Goal: Navigation & Orientation: Go to known website

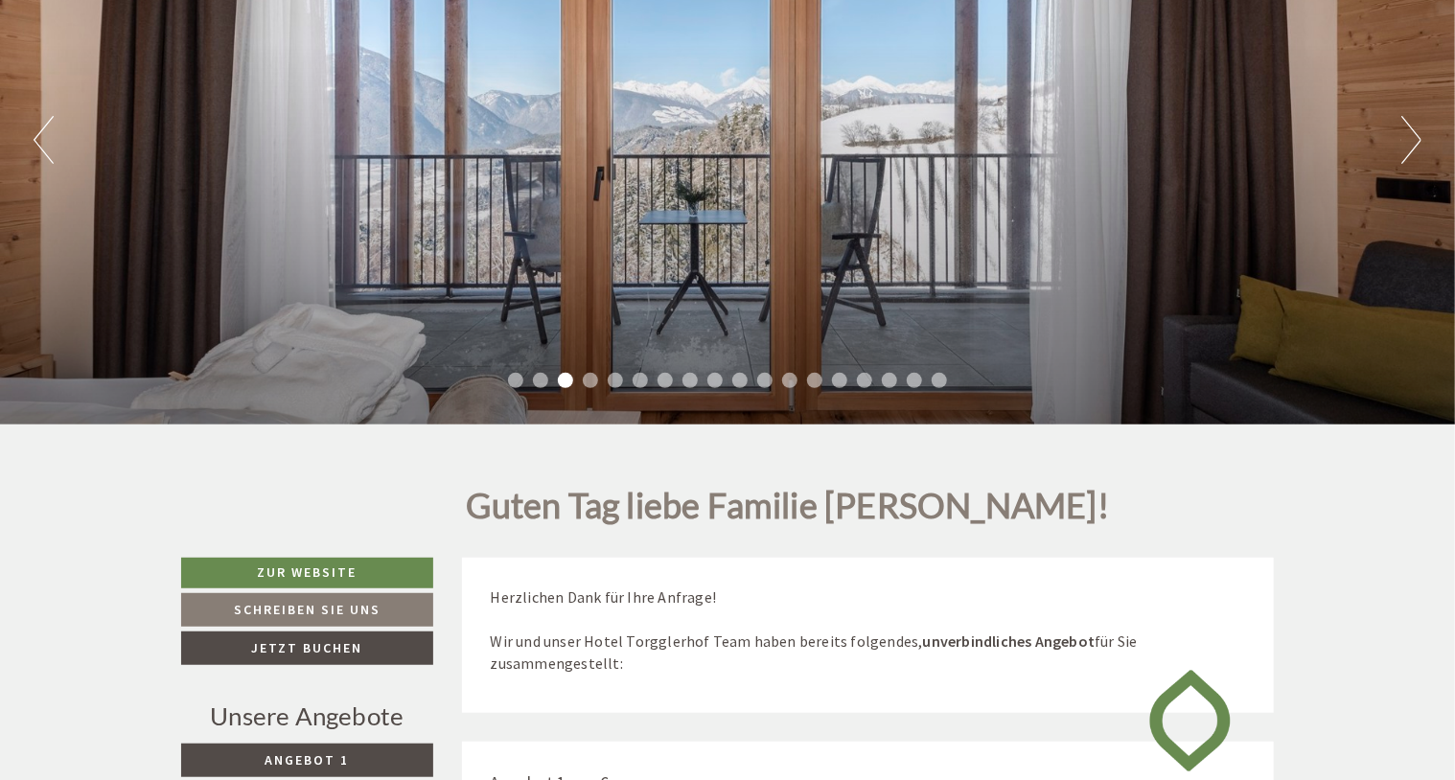
scroll to position [96, 0]
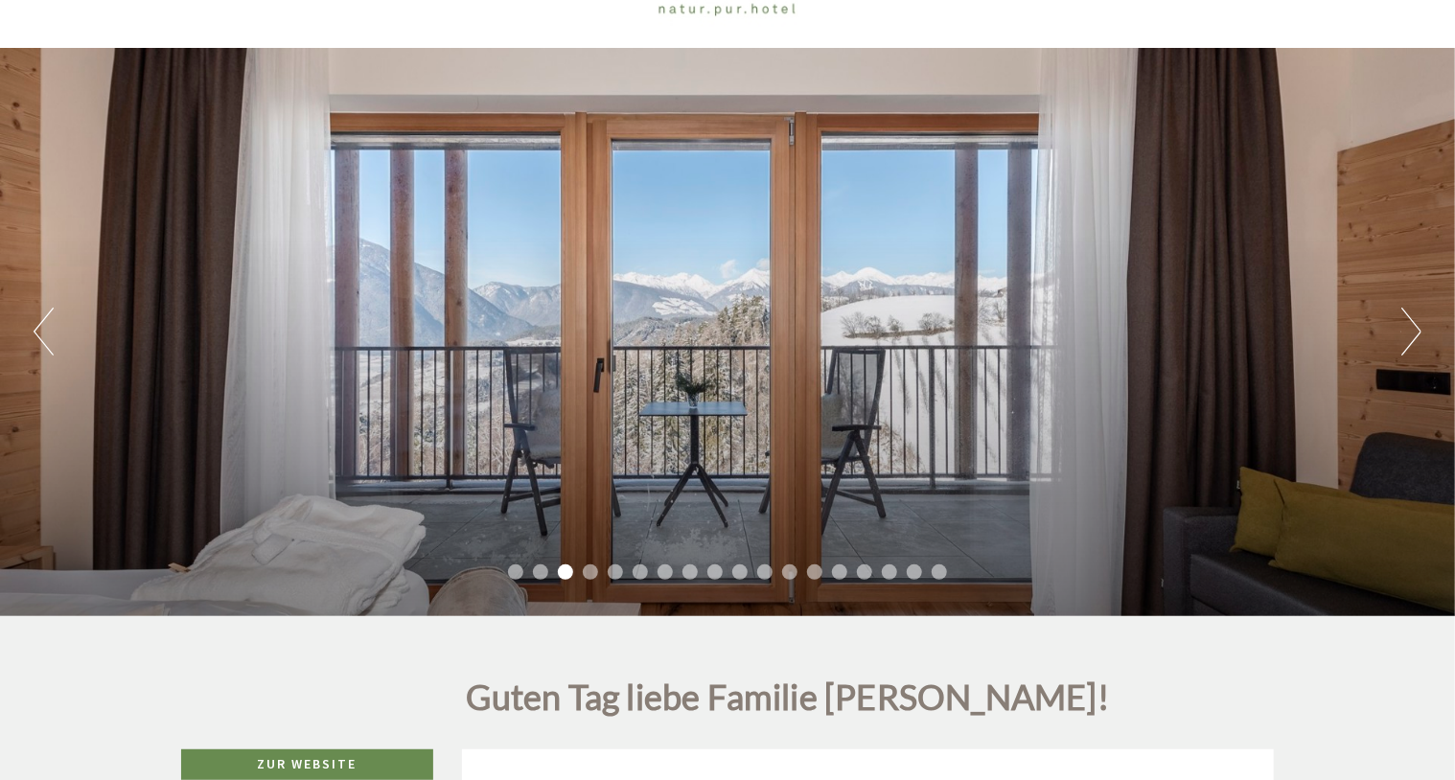
click at [1411, 330] on button "Next" at bounding box center [1411, 332] width 20 height 48
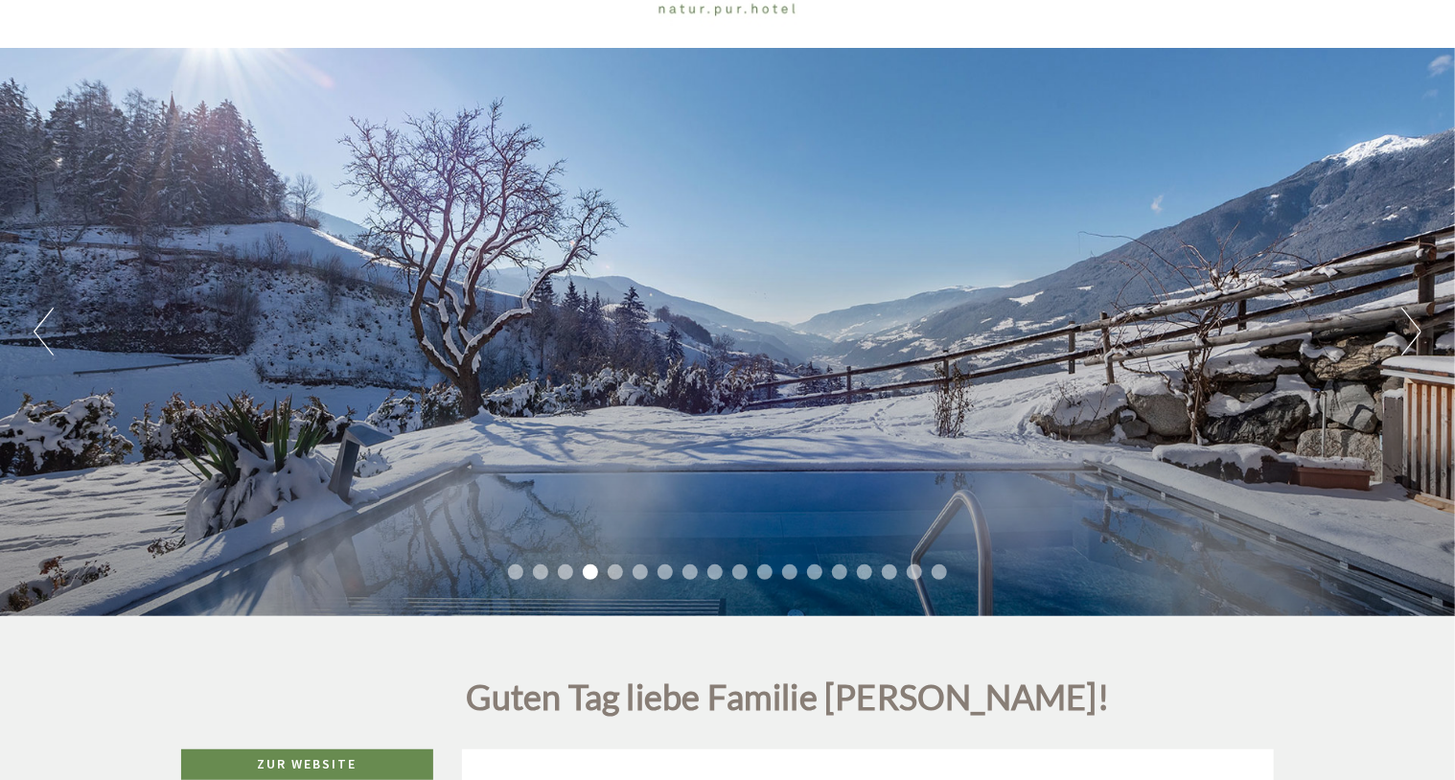
click at [1411, 330] on button "Next" at bounding box center [1411, 332] width 20 height 48
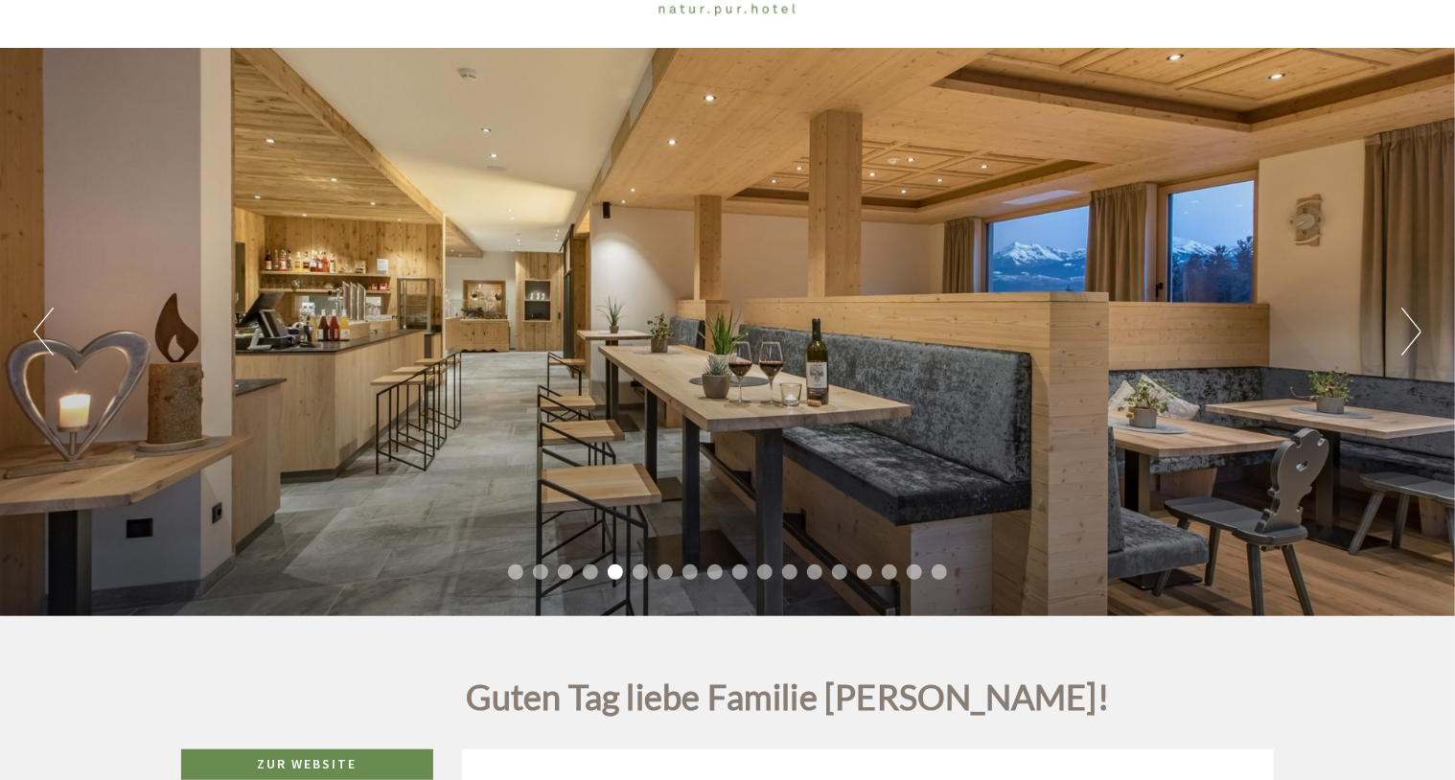
click at [1411, 330] on button "Next" at bounding box center [1411, 332] width 20 height 48
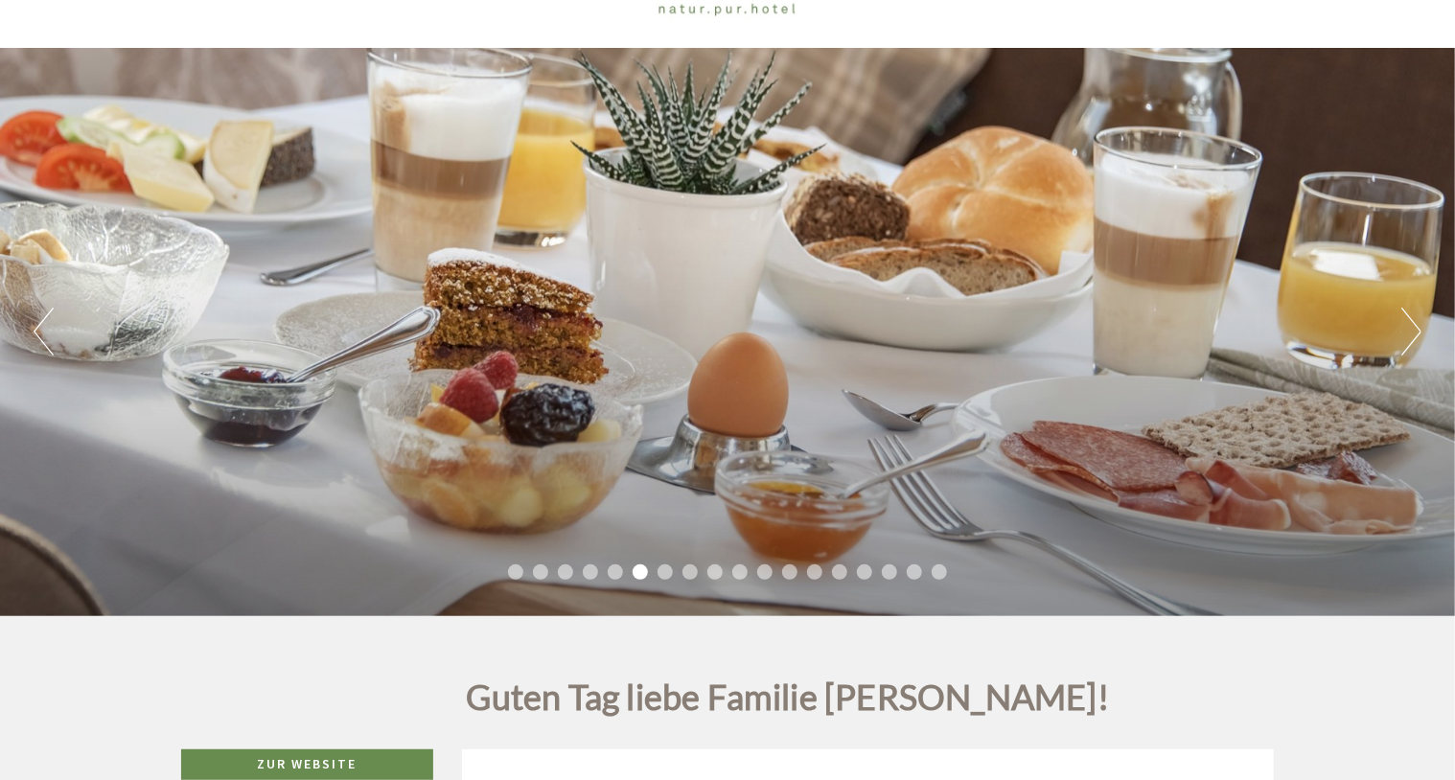
click at [39, 321] on button "Previous" at bounding box center [44, 332] width 20 height 48
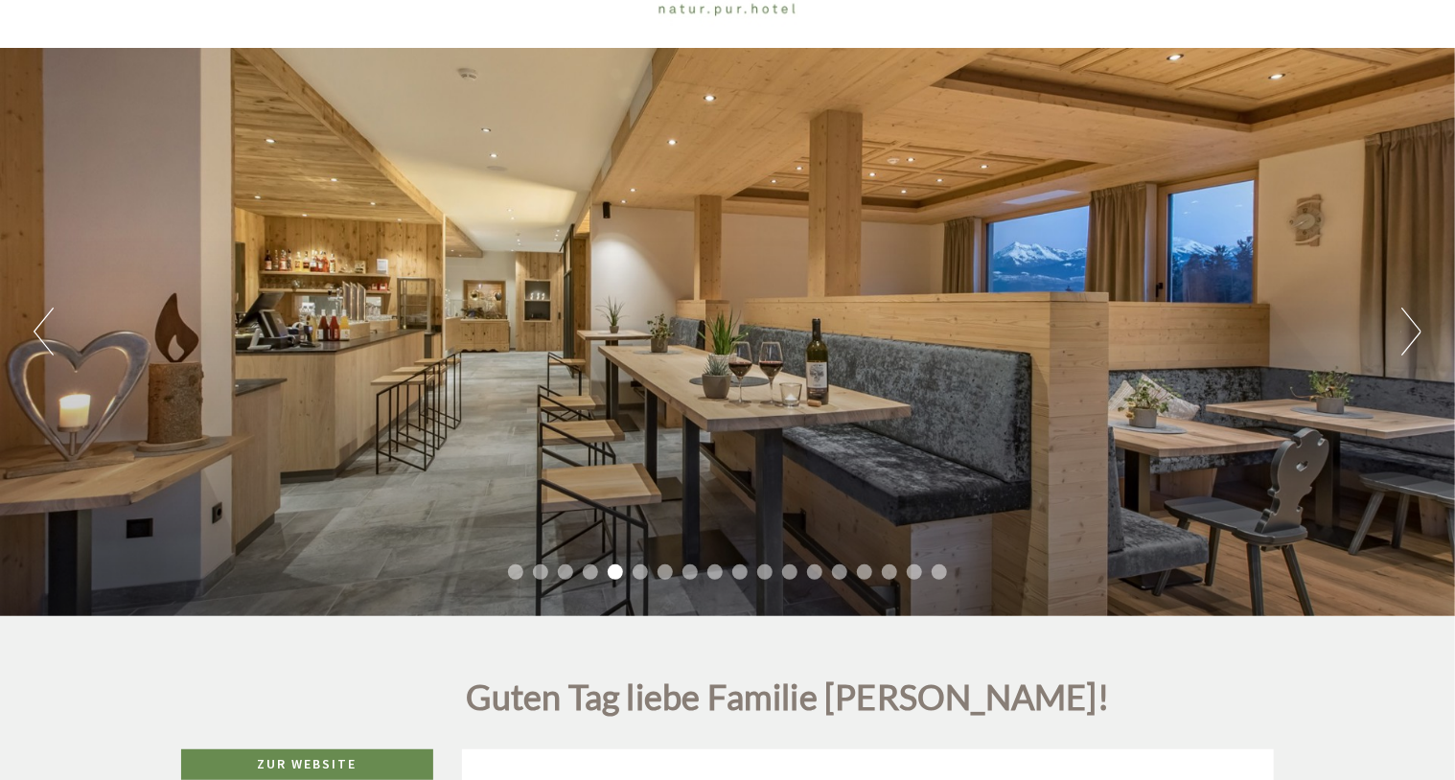
click at [1398, 332] on div "Previous Next 1 2 3 4 5 6 7 8 9 10 11 12 13 14 15 16 17 18" at bounding box center [727, 332] width 1455 height 568
click at [1417, 332] on button "Next" at bounding box center [1411, 332] width 20 height 48
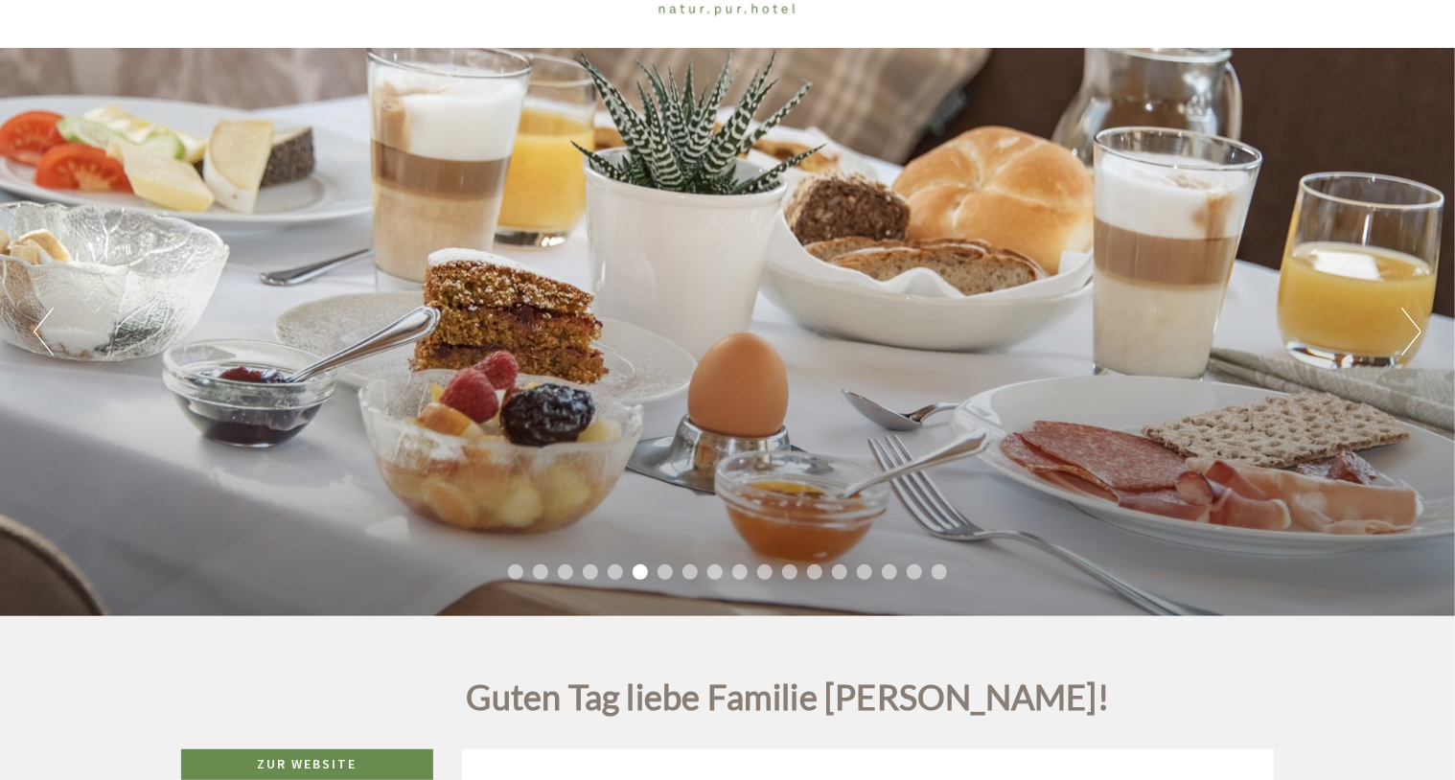
click at [1417, 332] on button "Next" at bounding box center [1411, 332] width 20 height 48
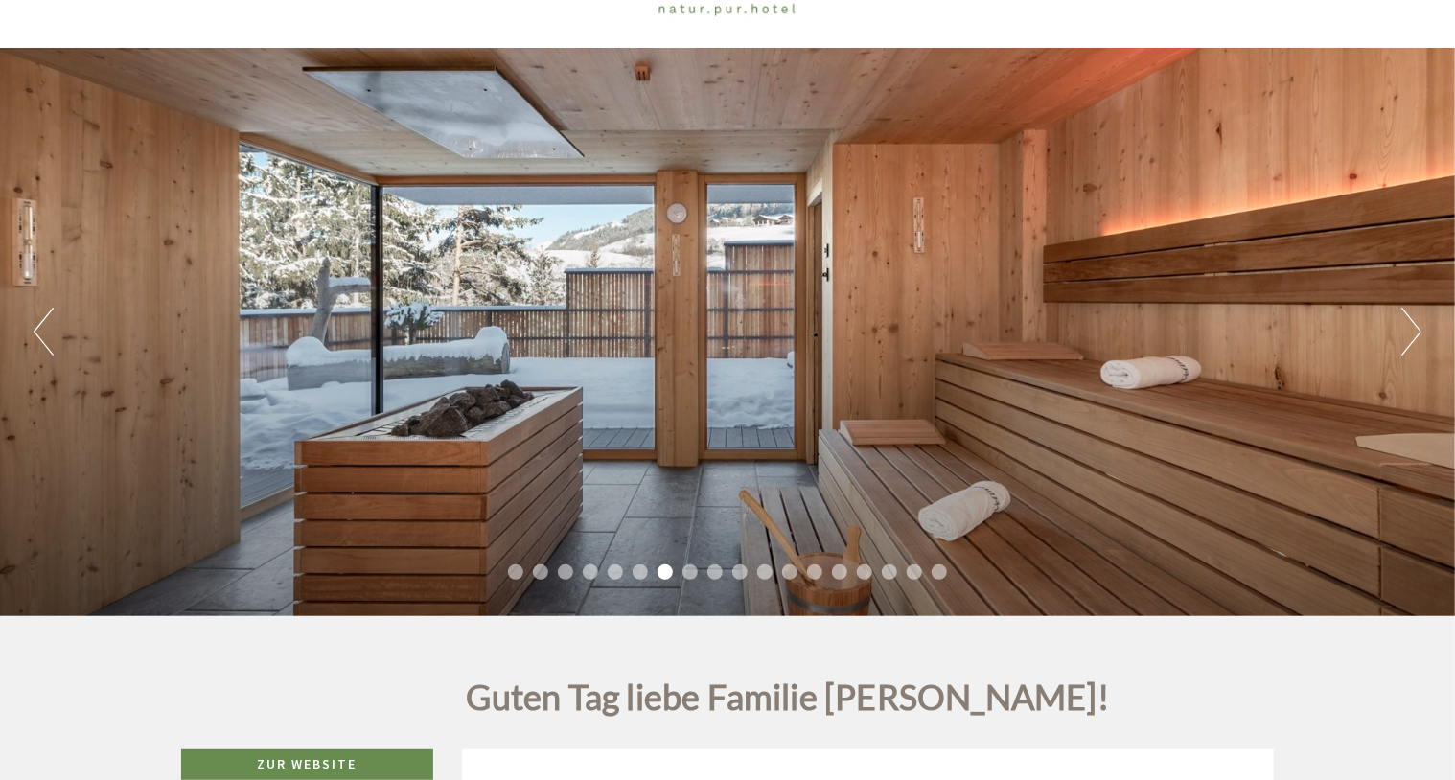
click at [1417, 332] on button "Next" at bounding box center [1411, 332] width 20 height 48
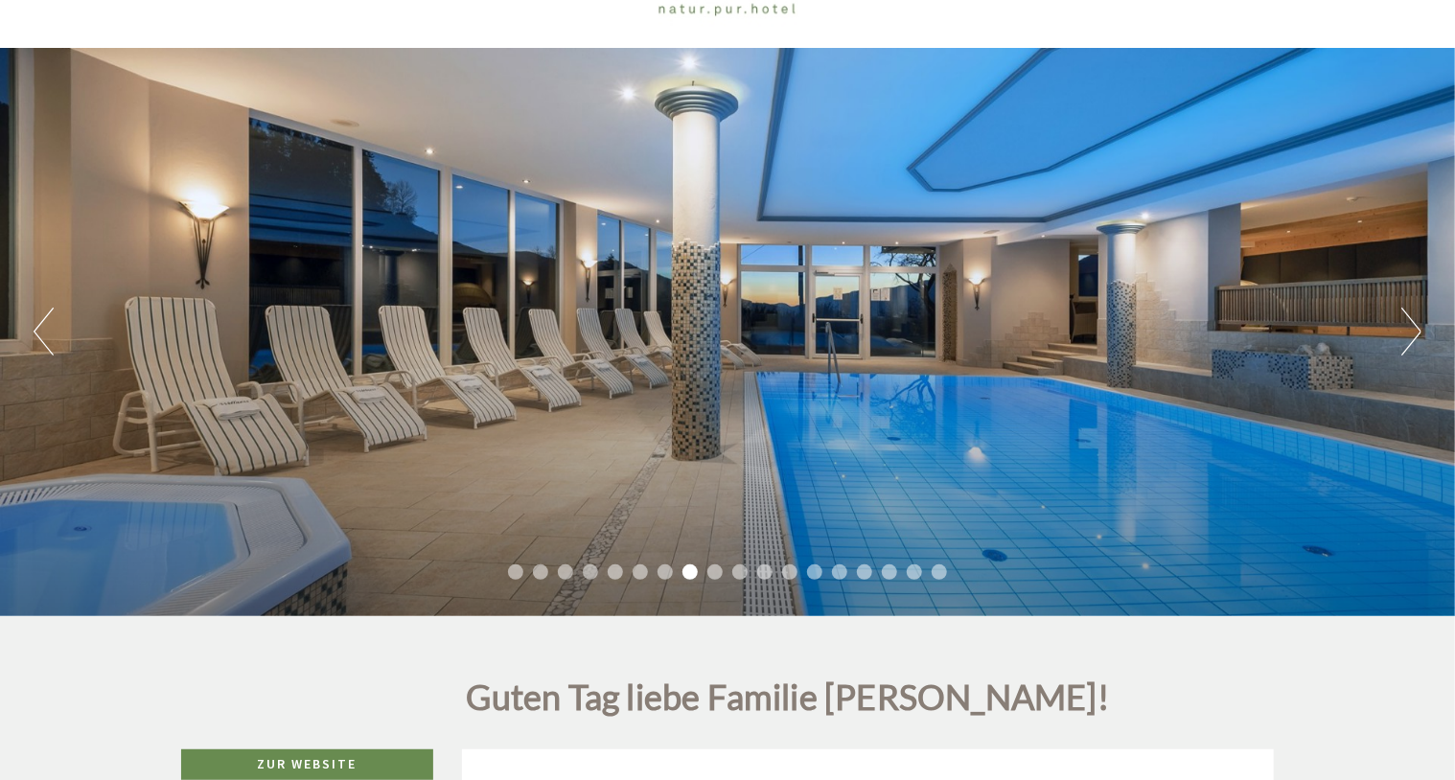
click at [1417, 332] on button "Next" at bounding box center [1411, 332] width 20 height 48
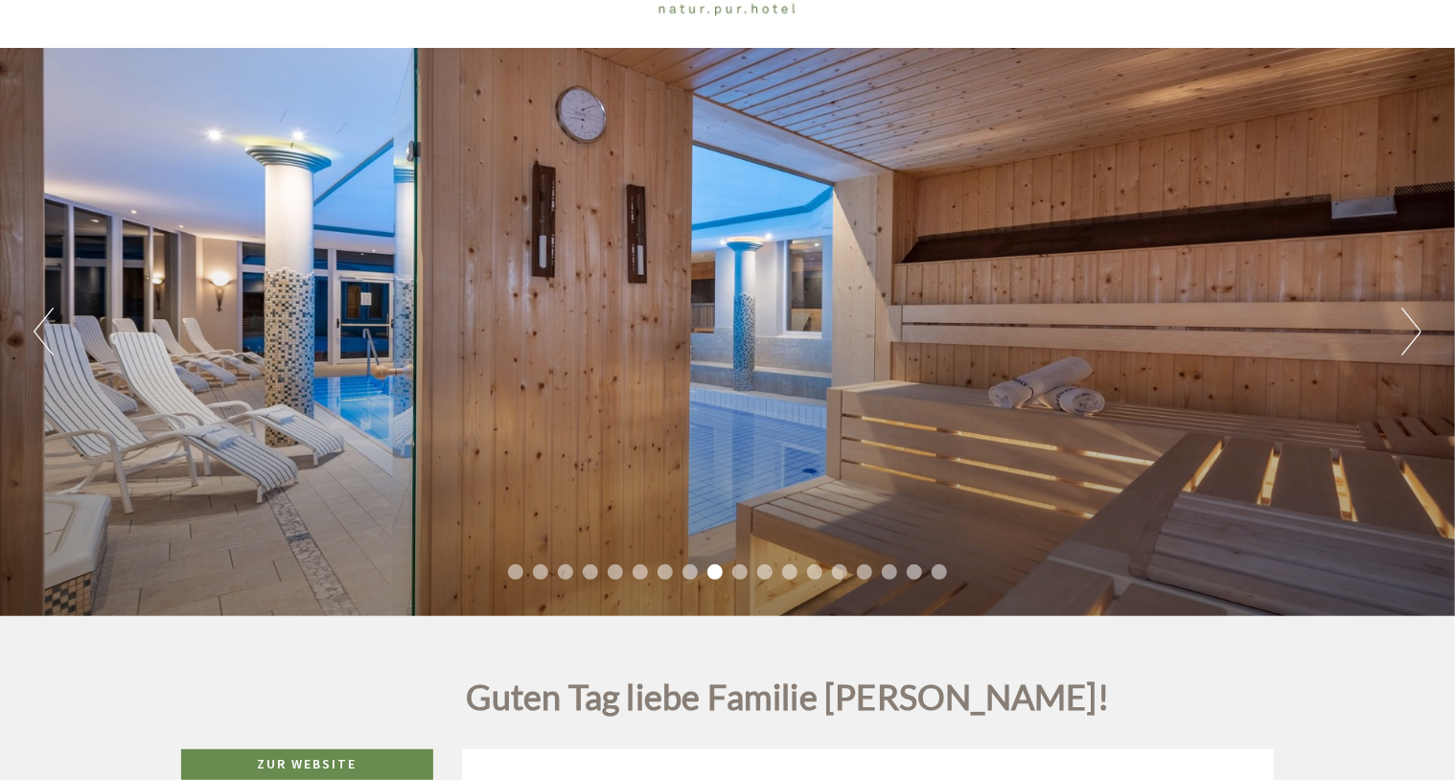
click at [1417, 332] on button "Next" at bounding box center [1411, 332] width 20 height 48
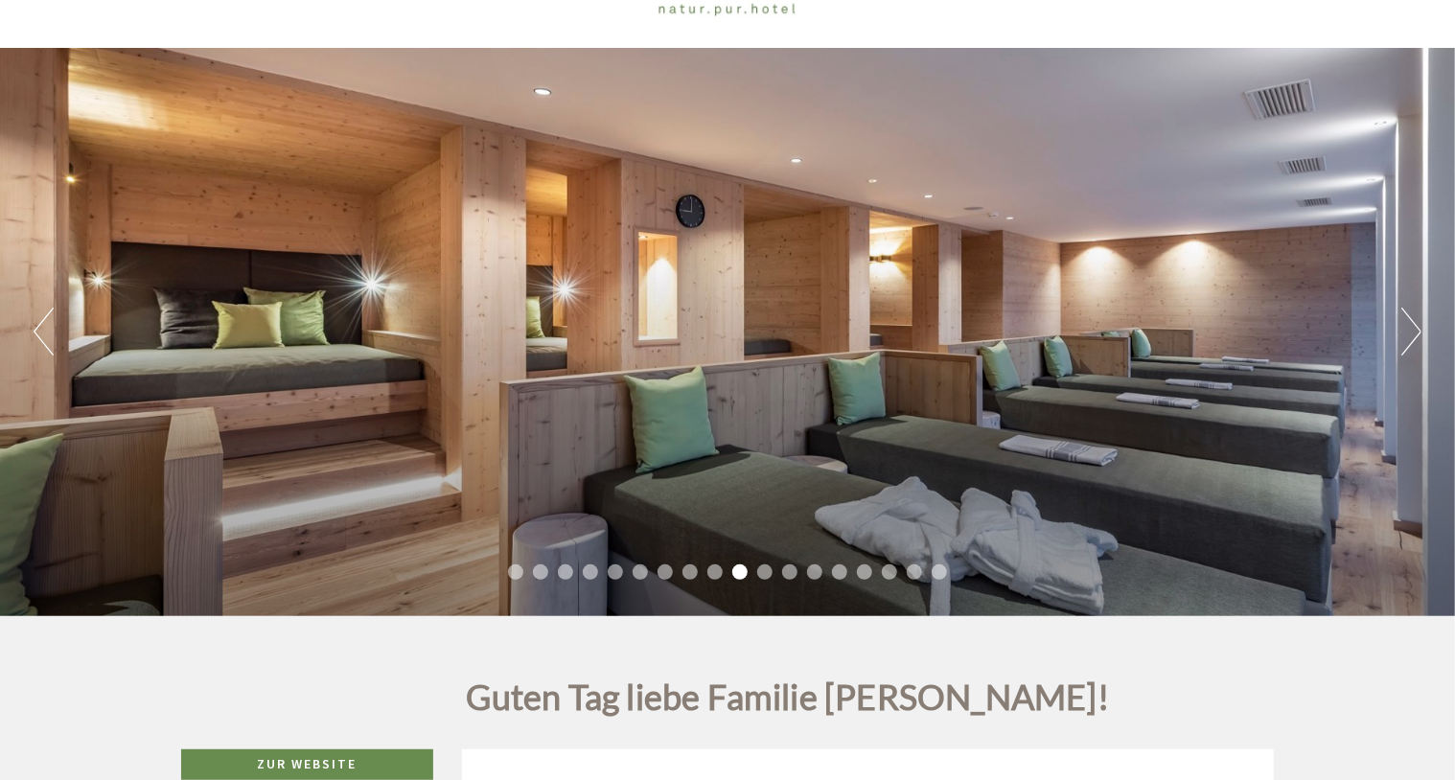
click at [1417, 332] on button "Next" at bounding box center [1411, 332] width 20 height 48
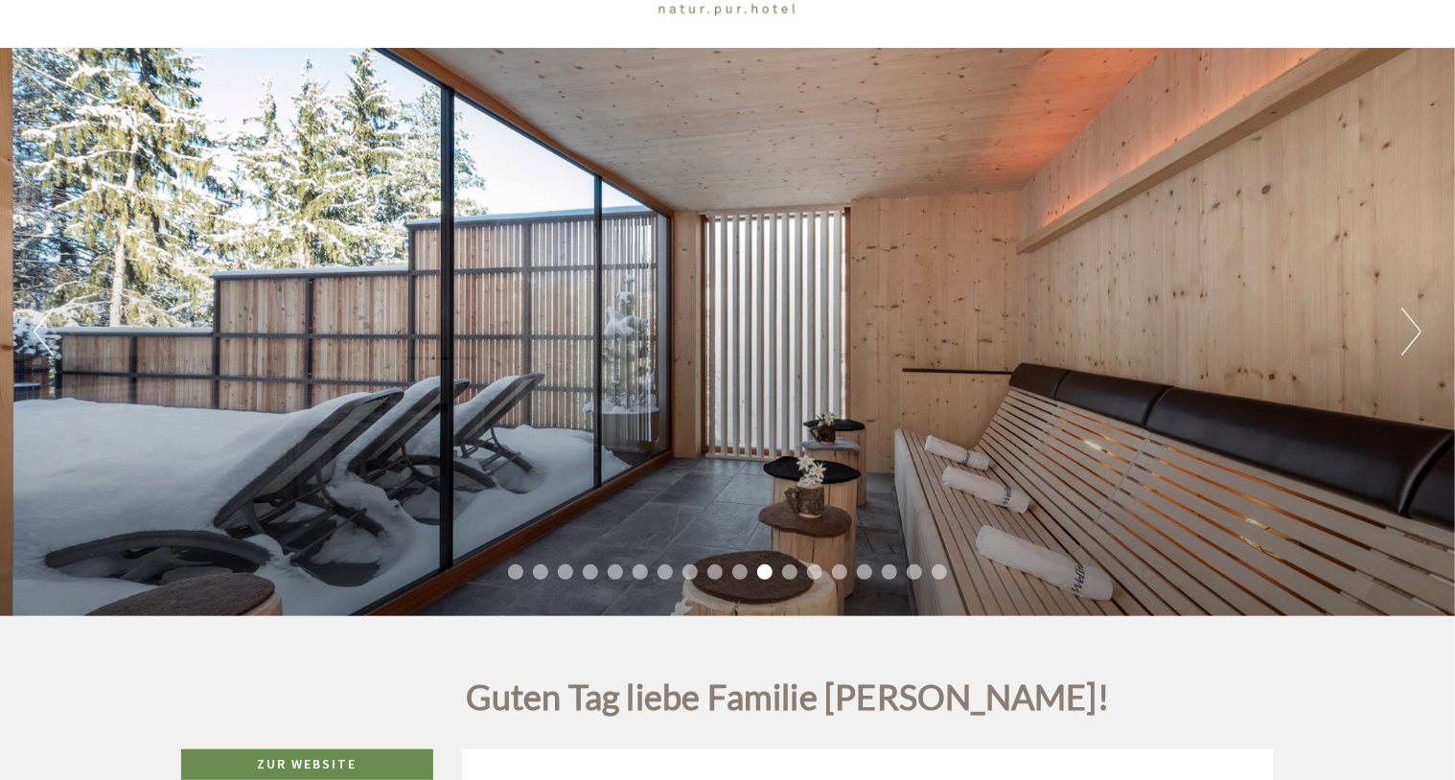
click at [1417, 332] on button "Next" at bounding box center [1411, 332] width 20 height 48
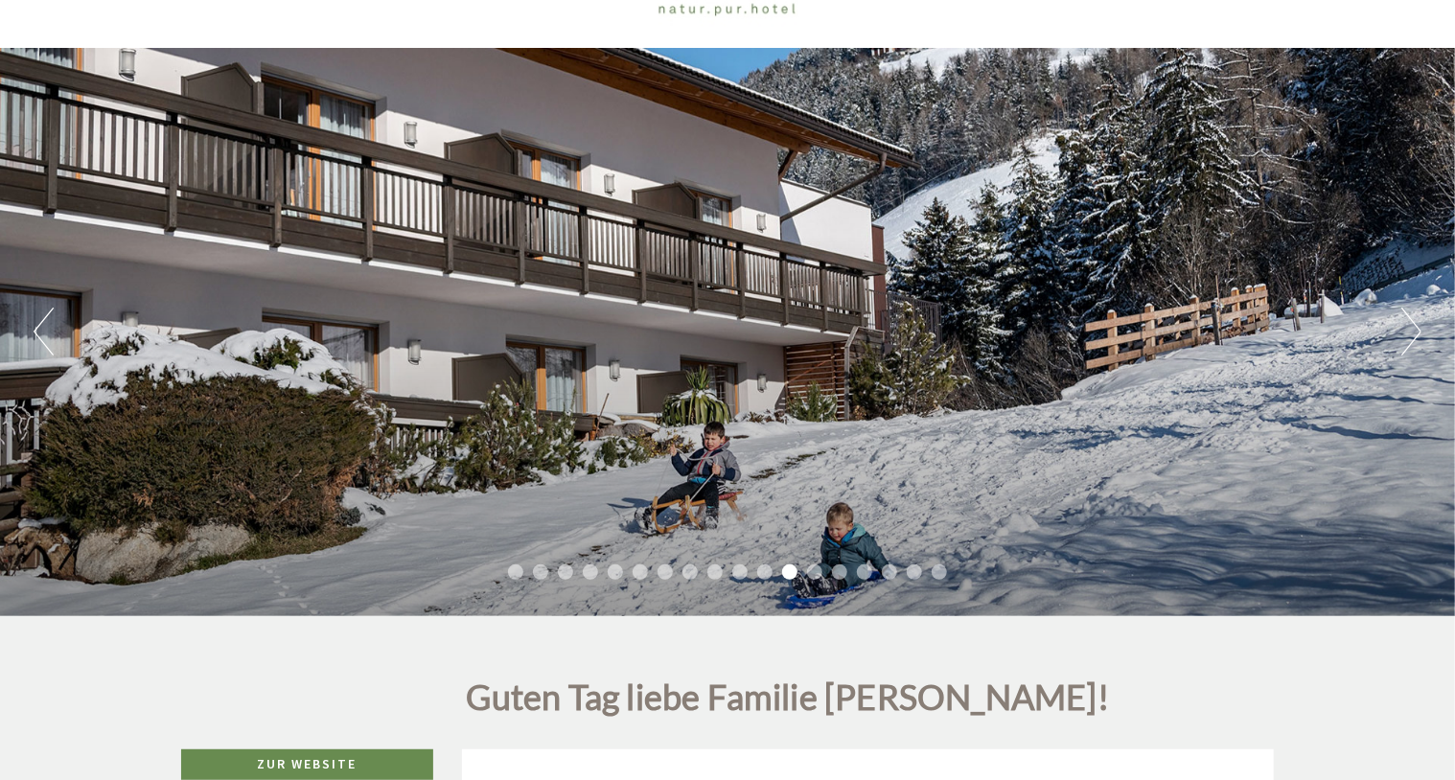
click at [1417, 332] on button "Next" at bounding box center [1411, 332] width 20 height 48
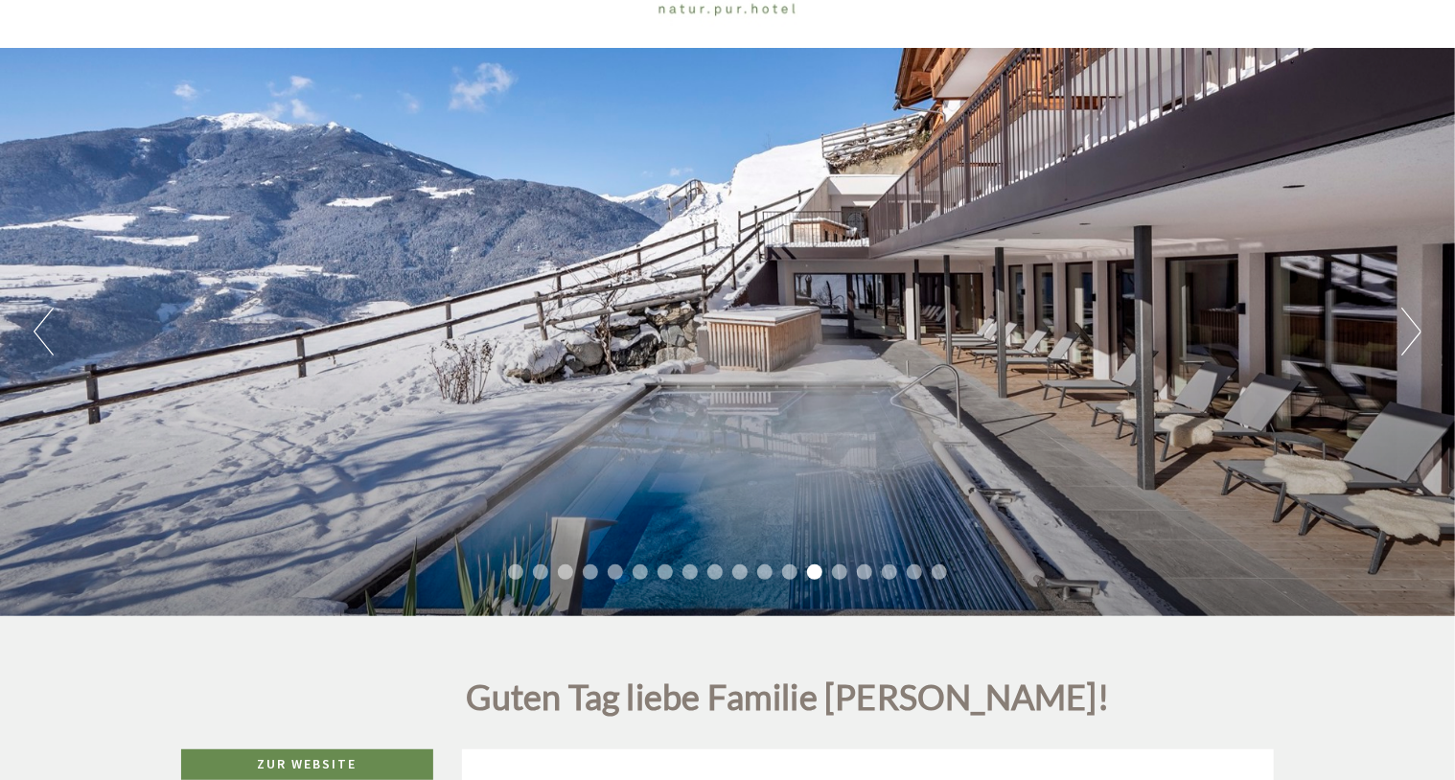
click at [1417, 332] on button "Next" at bounding box center [1411, 332] width 20 height 48
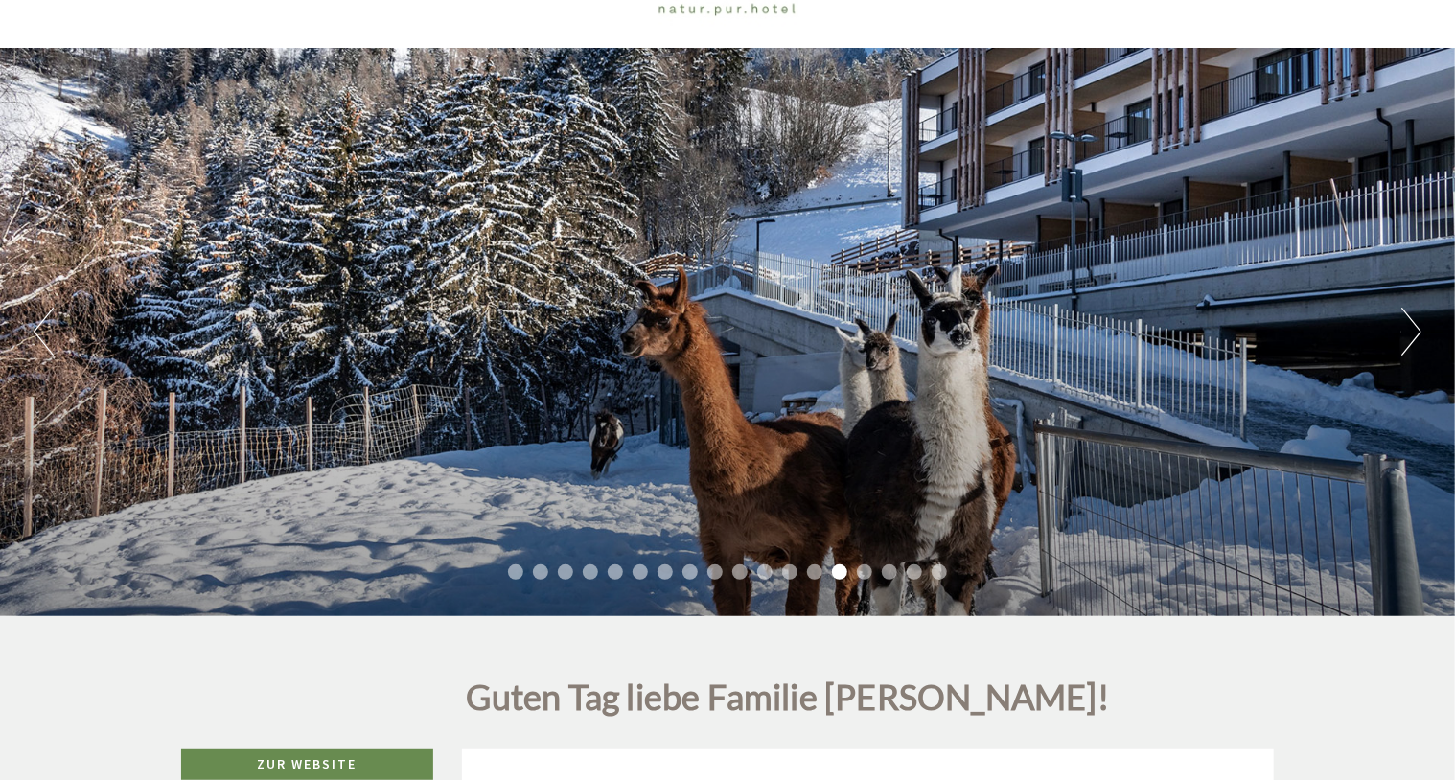
click at [1417, 332] on button "Next" at bounding box center [1411, 332] width 20 height 48
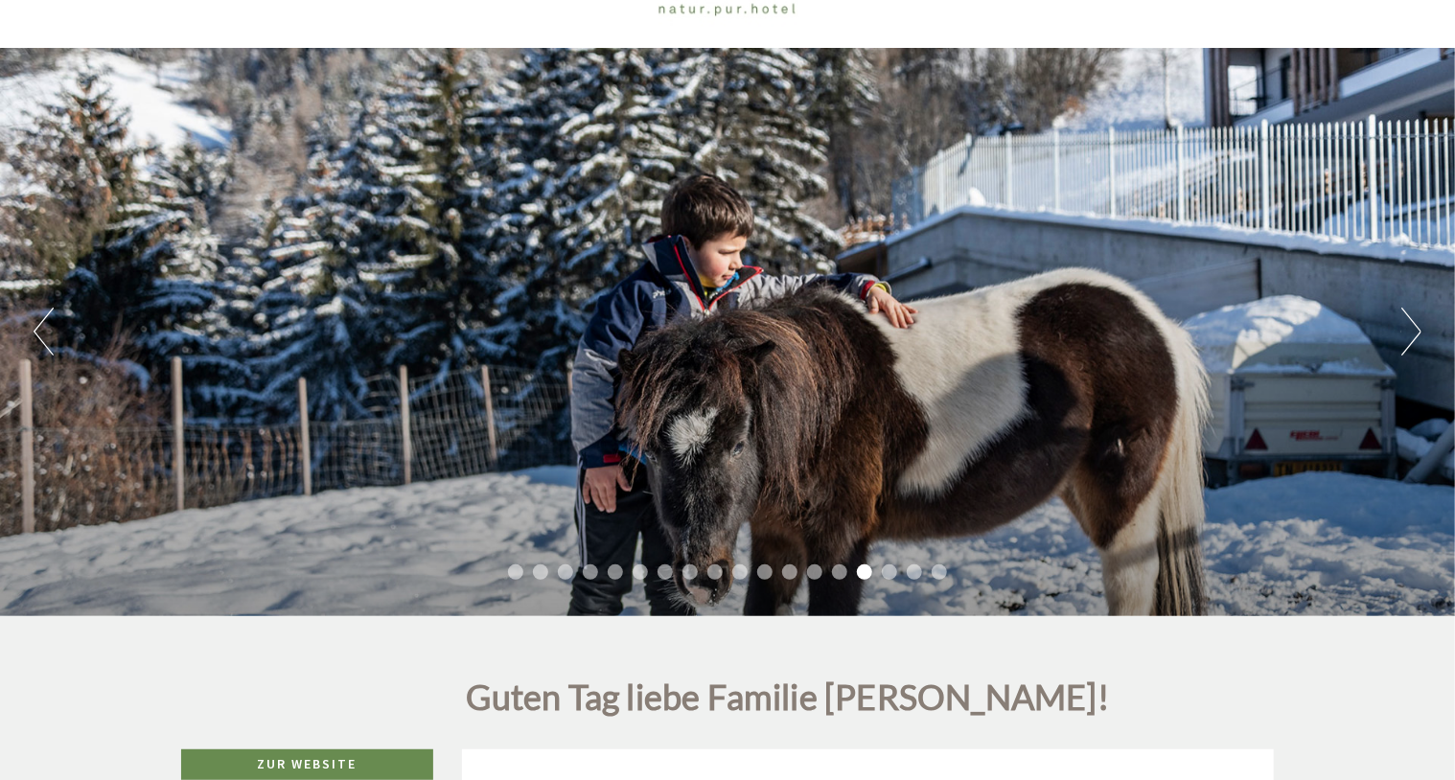
click at [1417, 332] on button "Next" at bounding box center [1411, 332] width 20 height 48
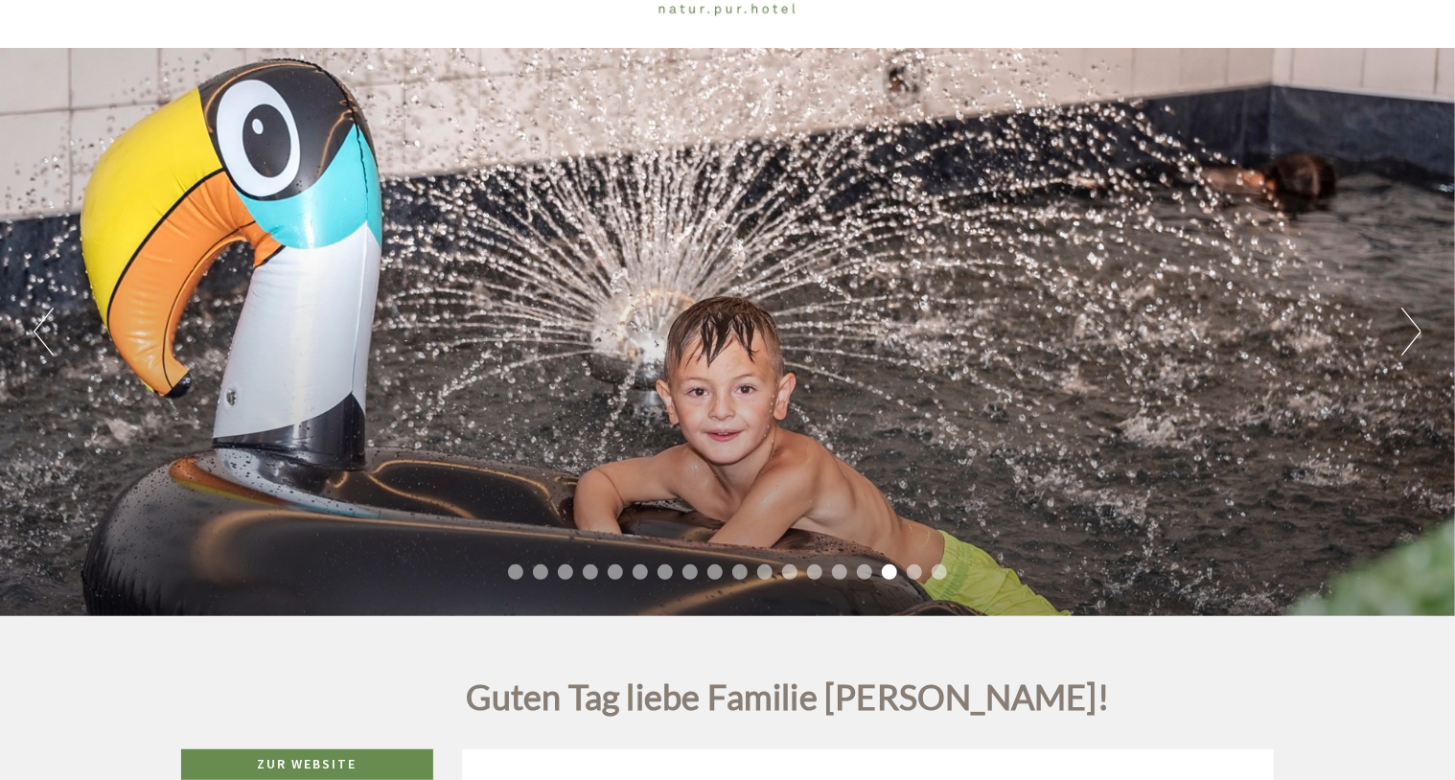
click at [1417, 332] on button "Next" at bounding box center [1411, 332] width 20 height 48
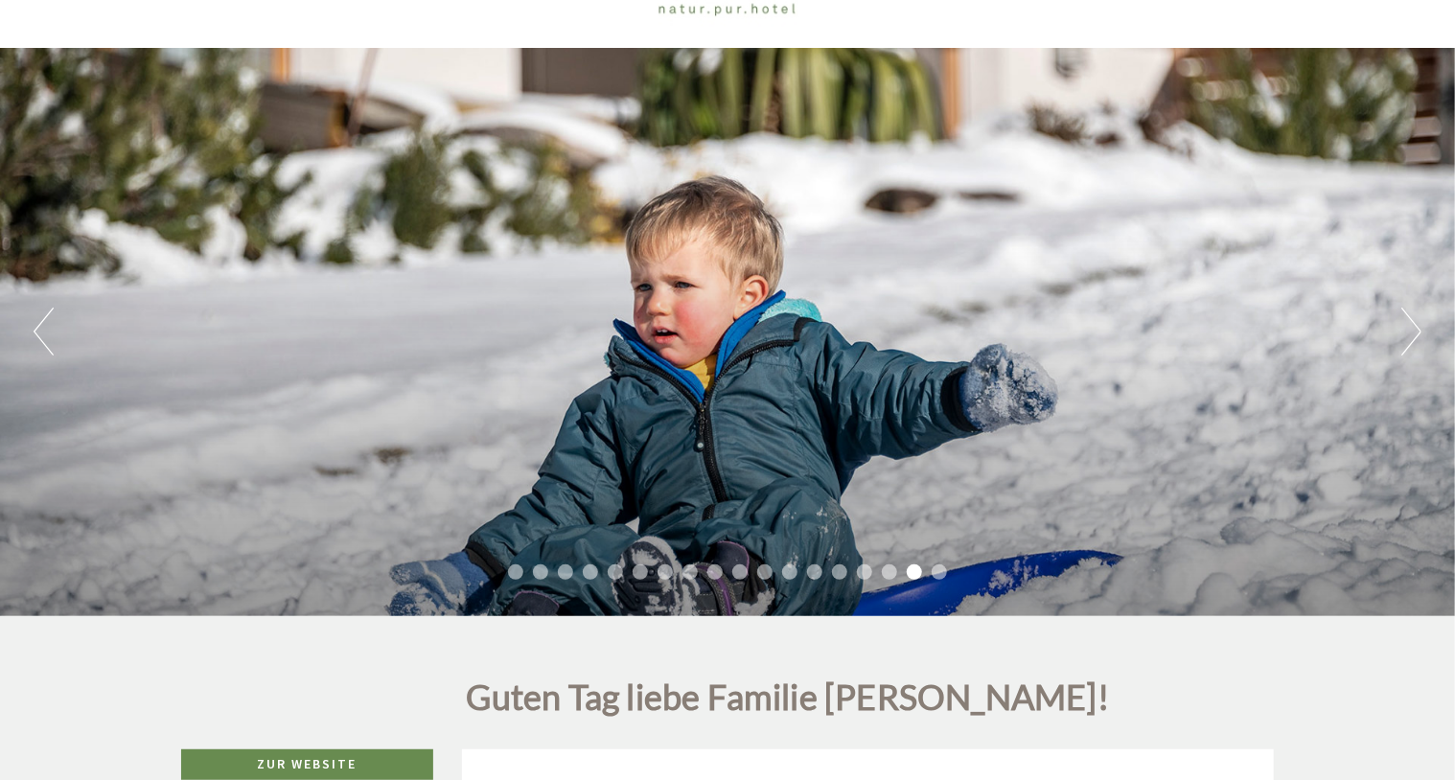
click at [1417, 332] on button "Next" at bounding box center [1411, 332] width 20 height 48
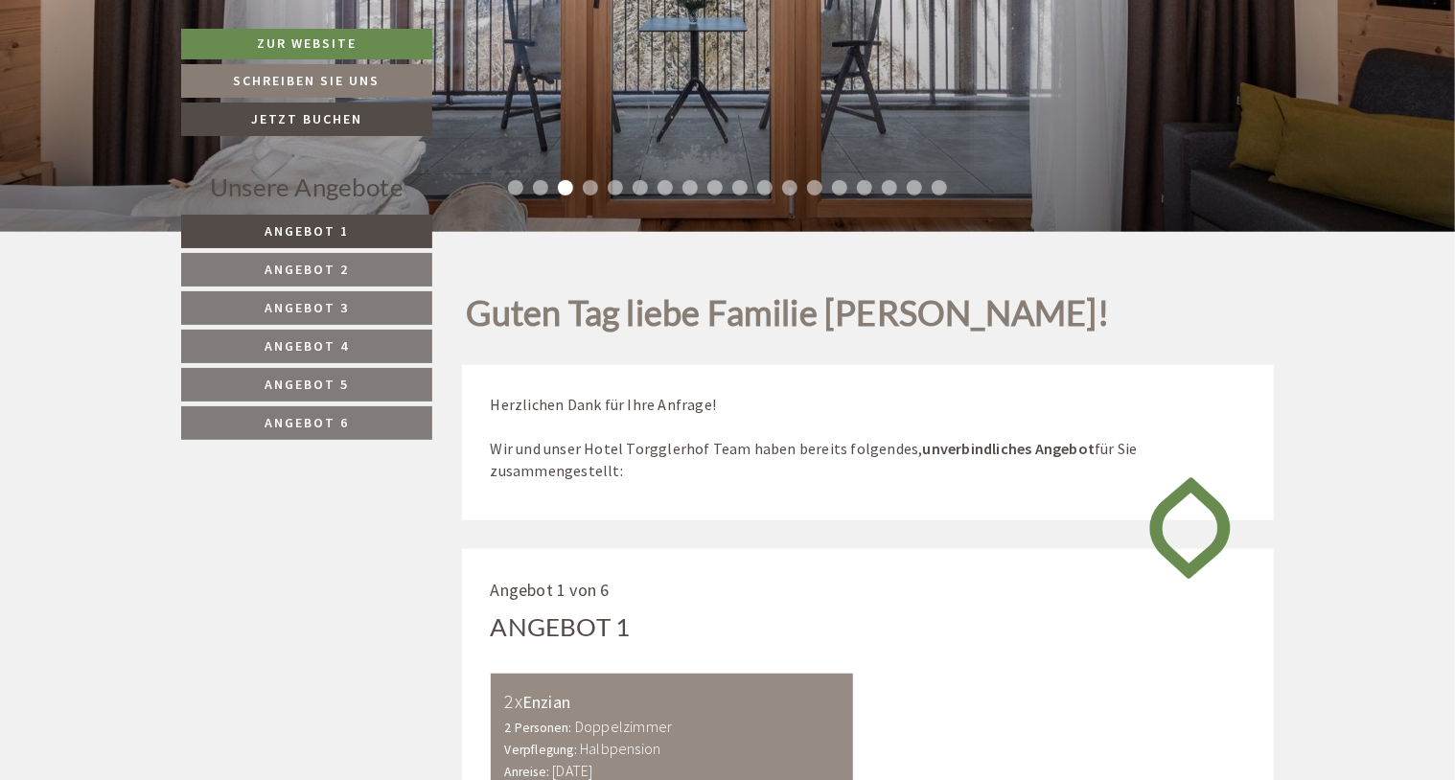
scroll to position [479, 0]
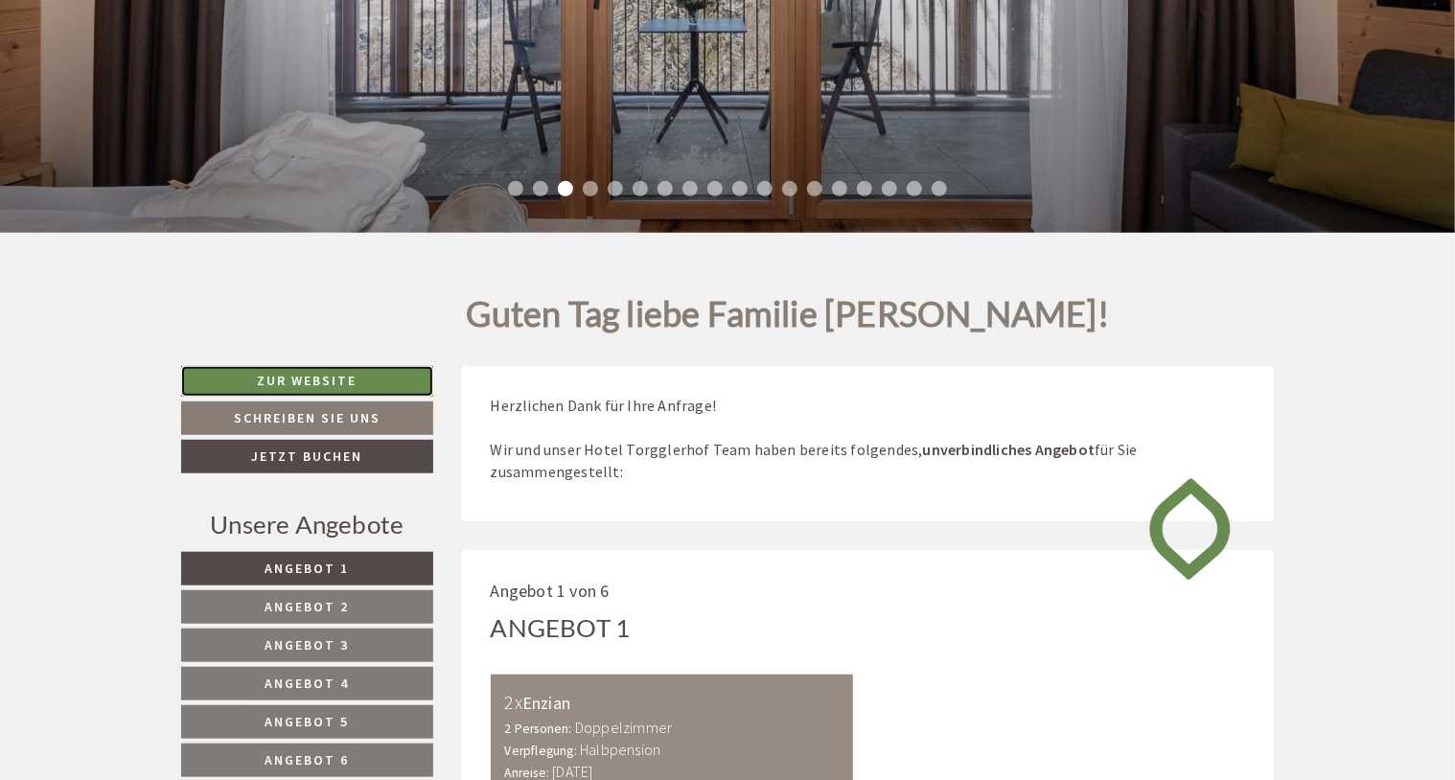
click at [284, 383] on link "Zur Website" at bounding box center [307, 381] width 252 height 31
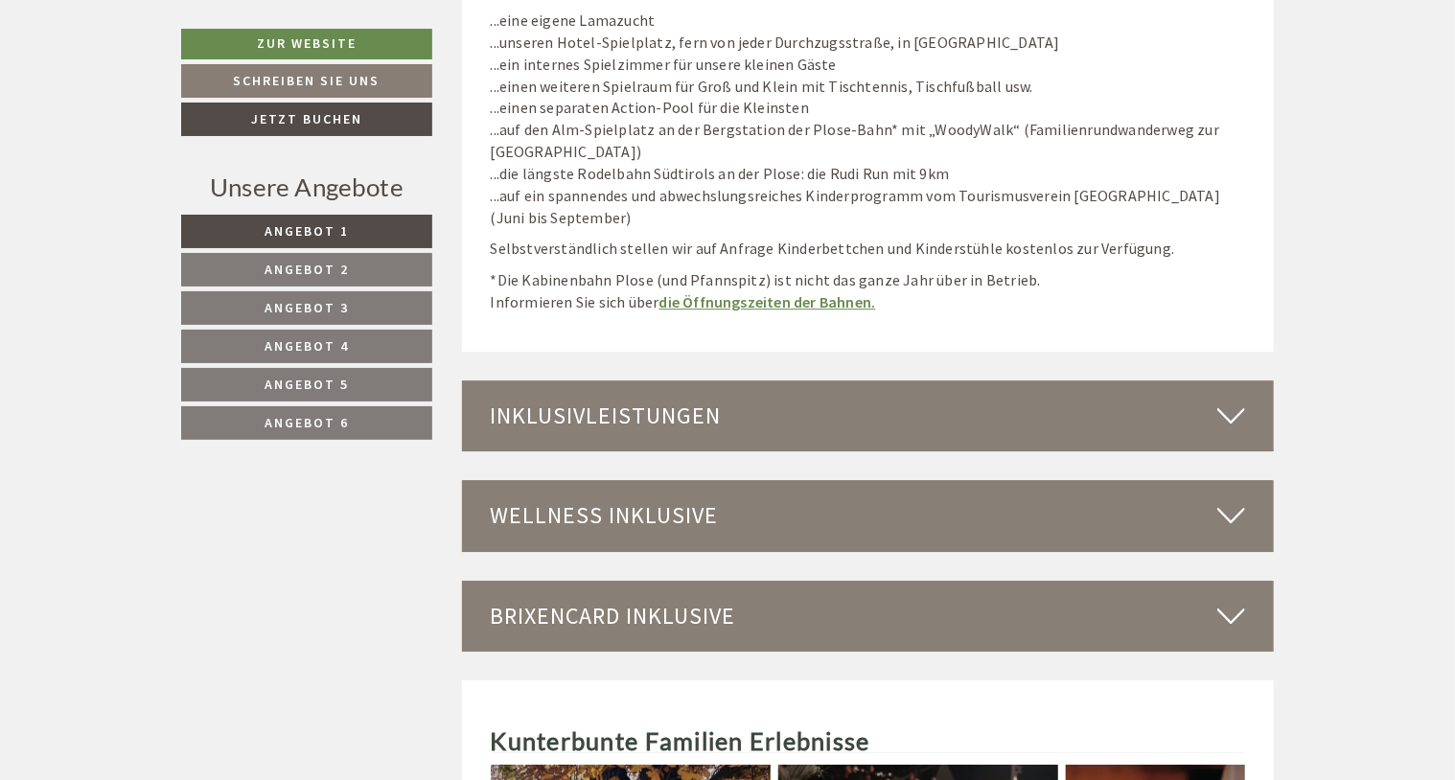
scroll to position [6517, 0]
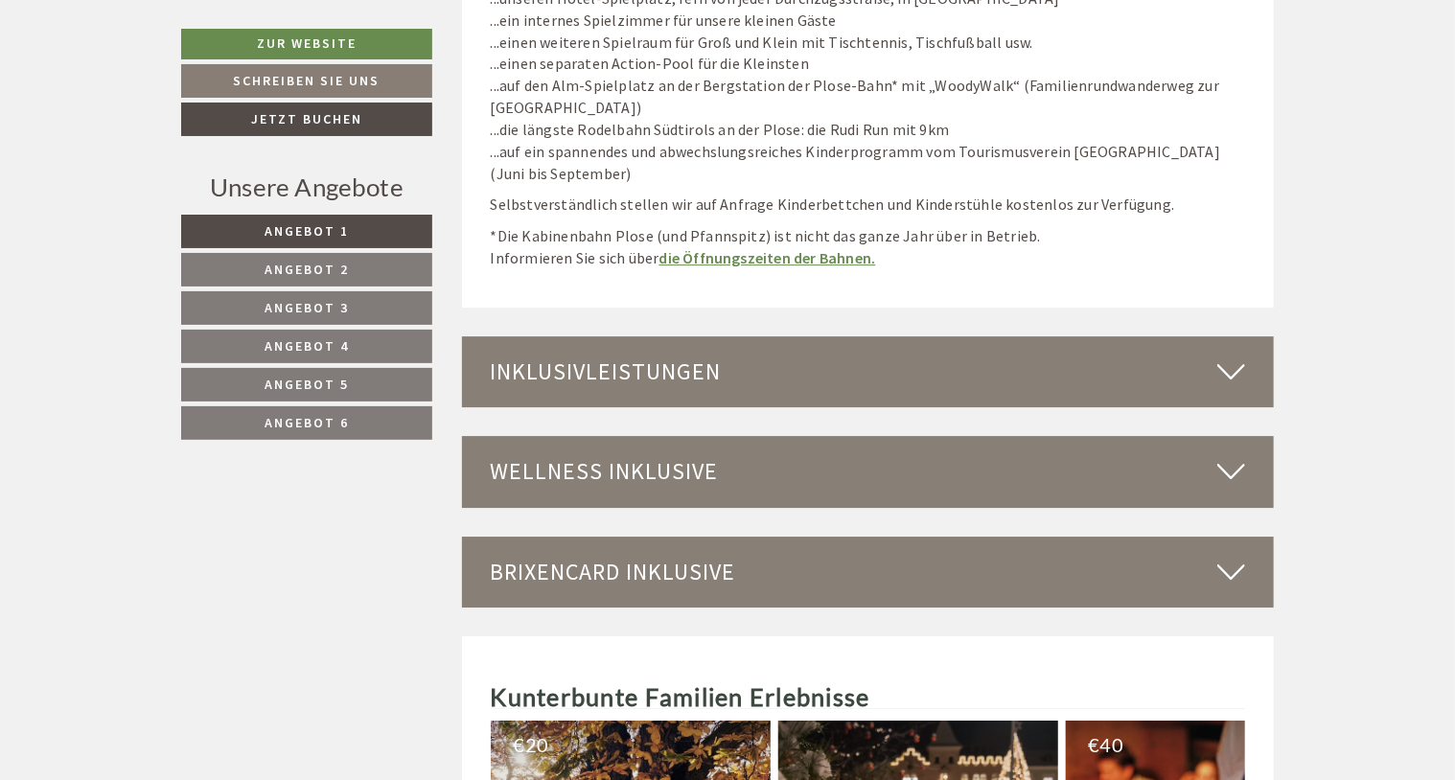
click at [1225, 366] on icon at bounding box center [1231, 372] width 28 height 33
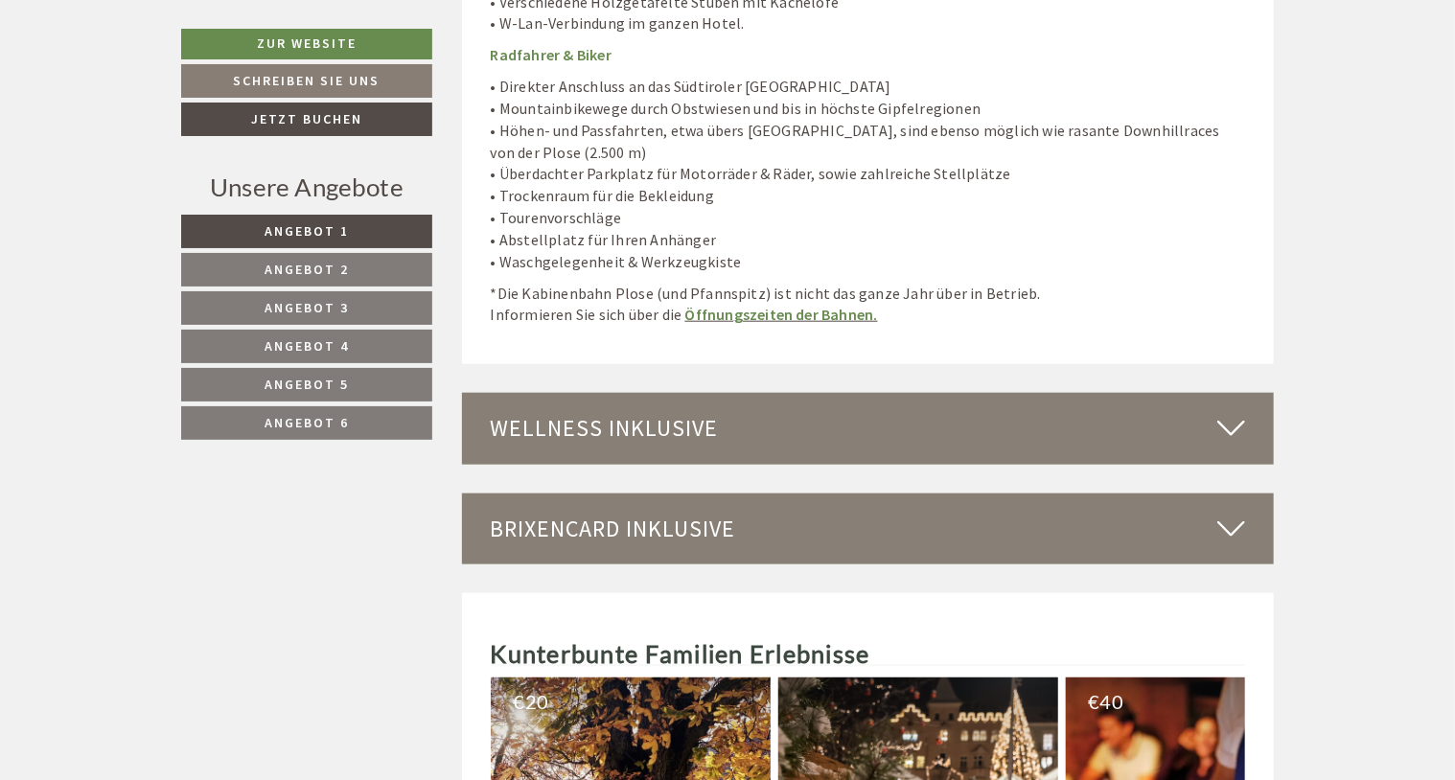
scroll to position [8242, 0]
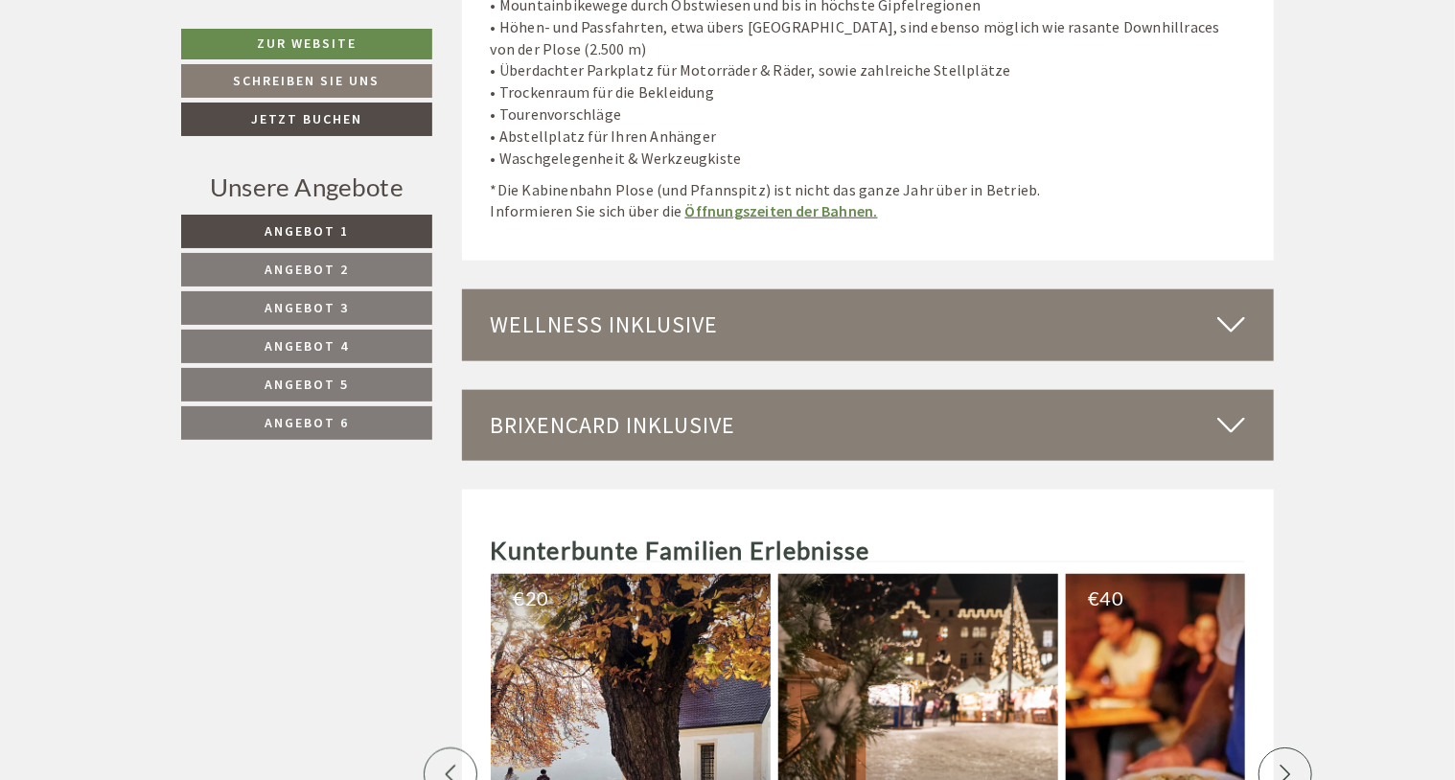
click at [1231, 309] on icon at bounding box center [1231, 325] width 28 height 33
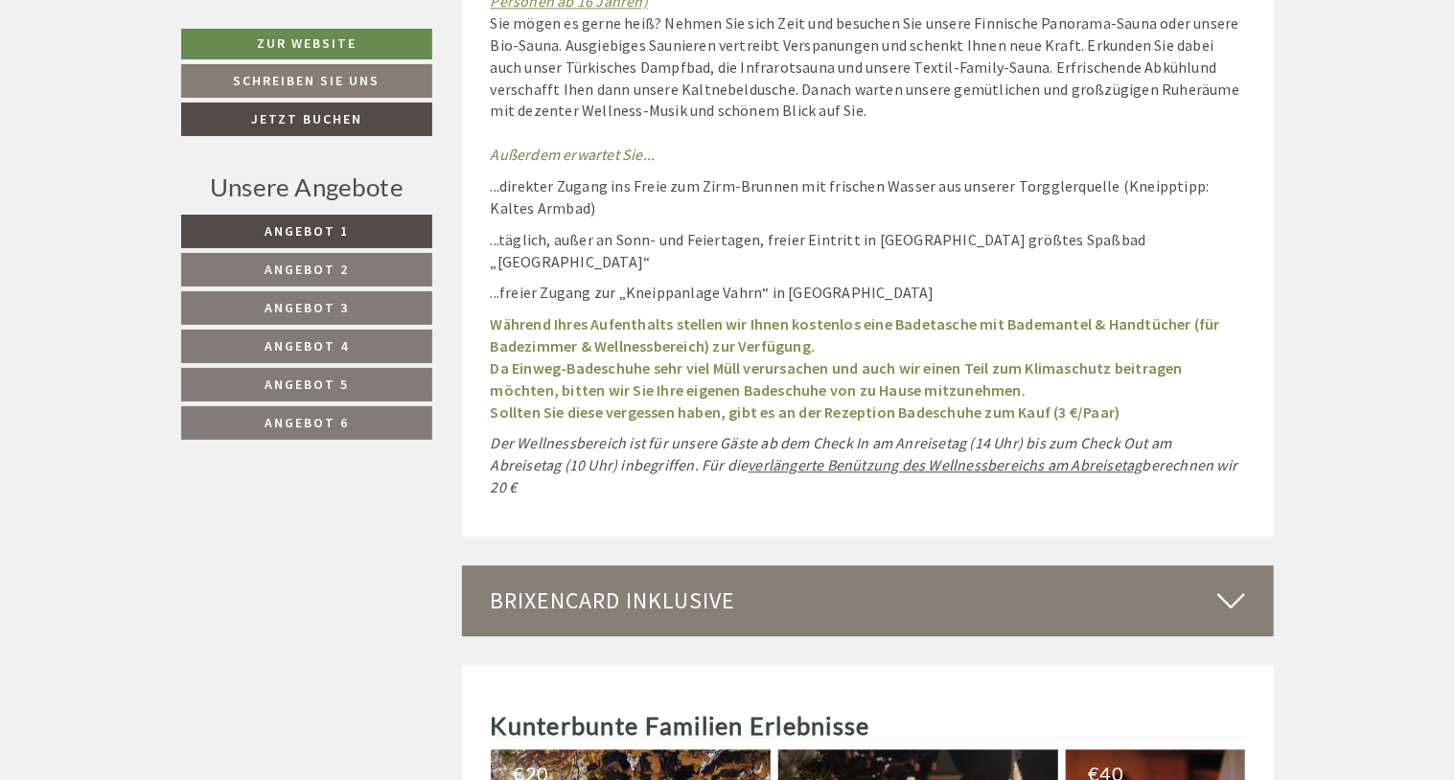
scroll to position [9776, 0]
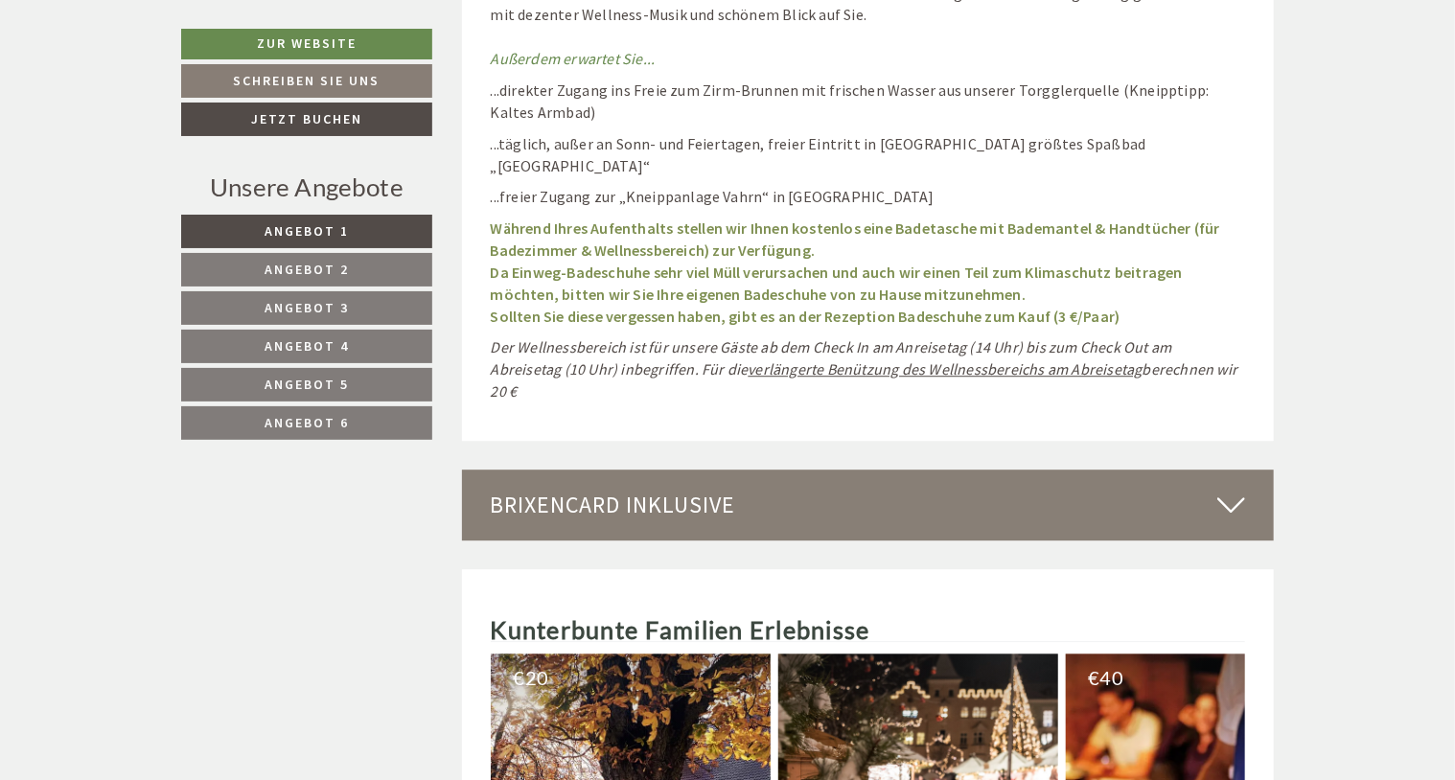
click at [1231, 489] on icon at bounding box center [1231, 505] width 28 height 33
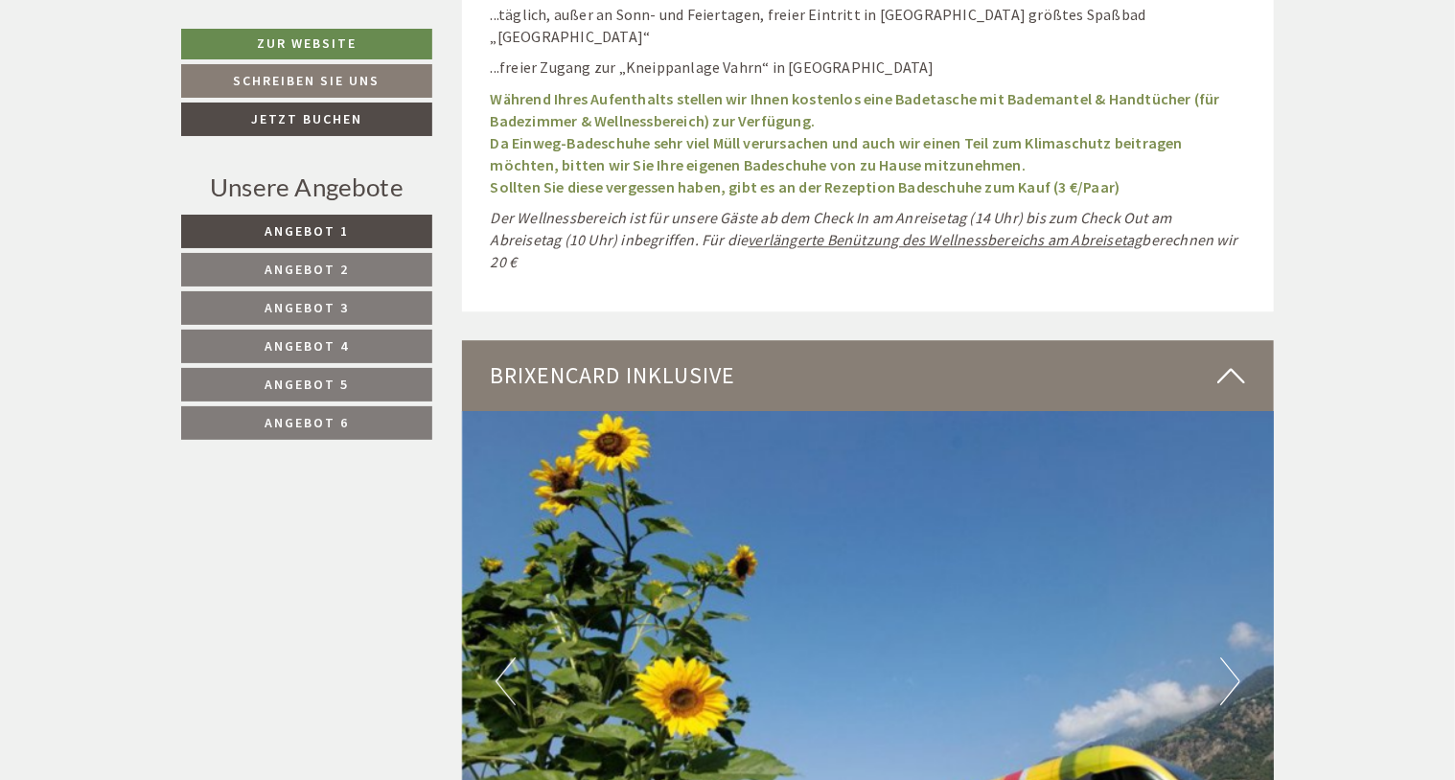
scroll to position [9680, 0]
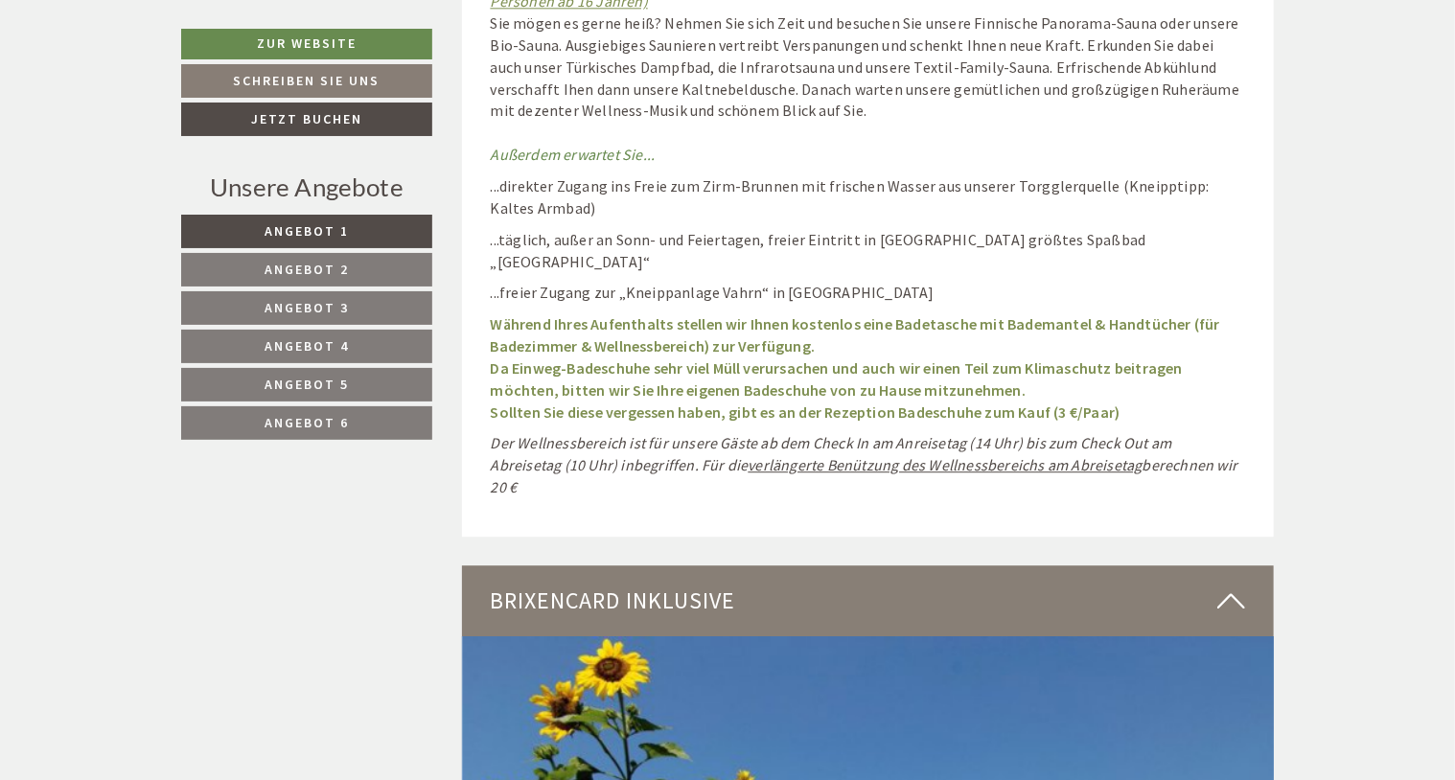
click at [1228, 585] on icon at bounding box center [1231, 601] width 28 height 33
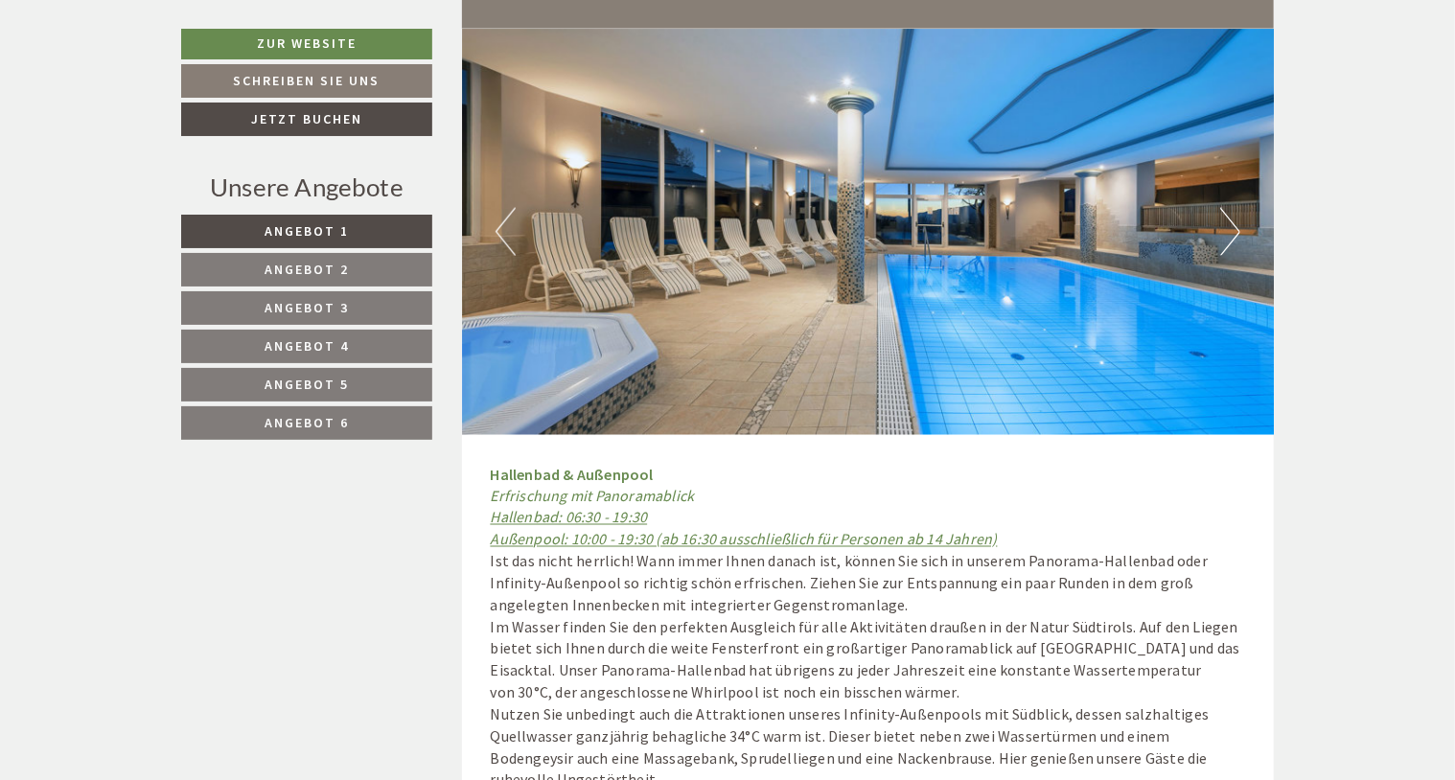
scroll to position [8338, 0]
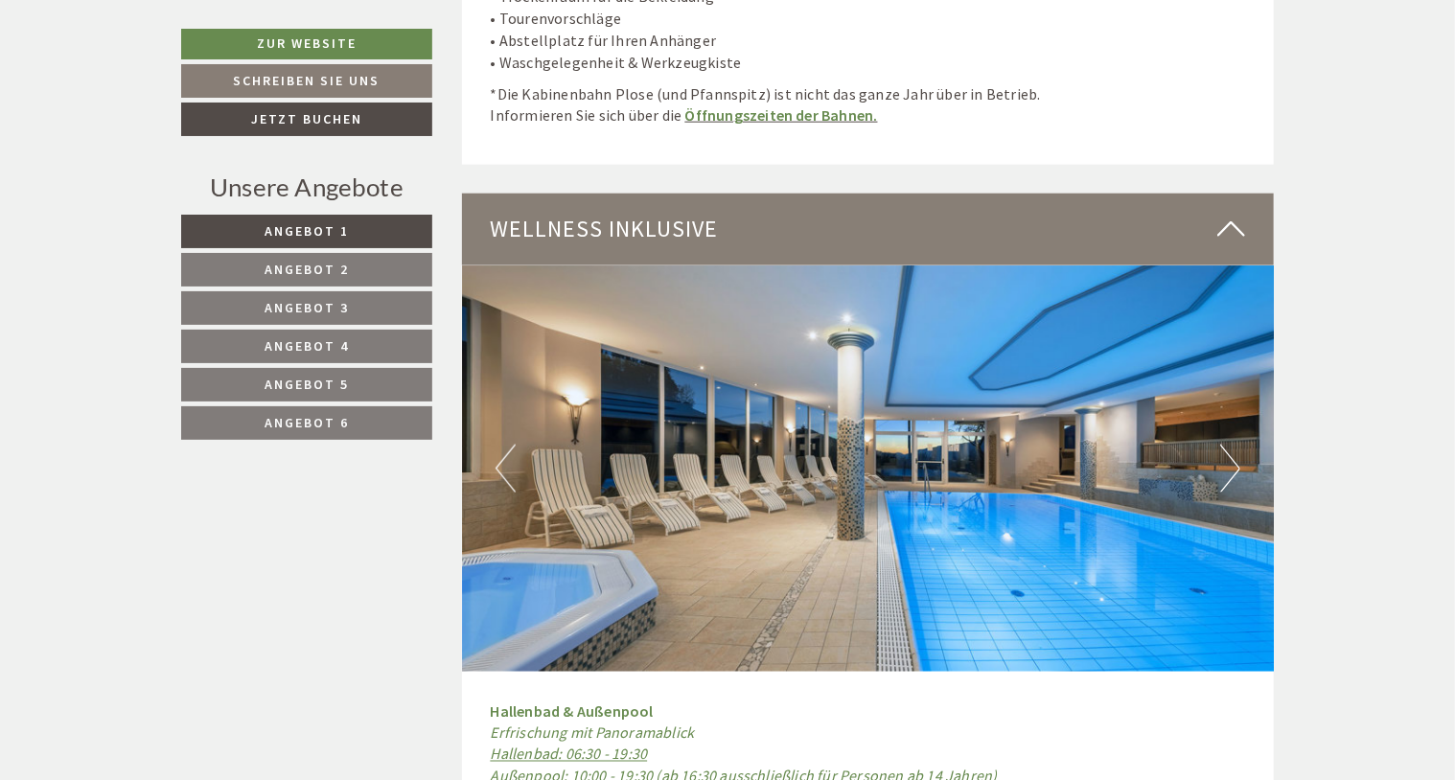
click at [1231, 445] on button "Next" at bounding box center [1230, 469] width 20 height 48
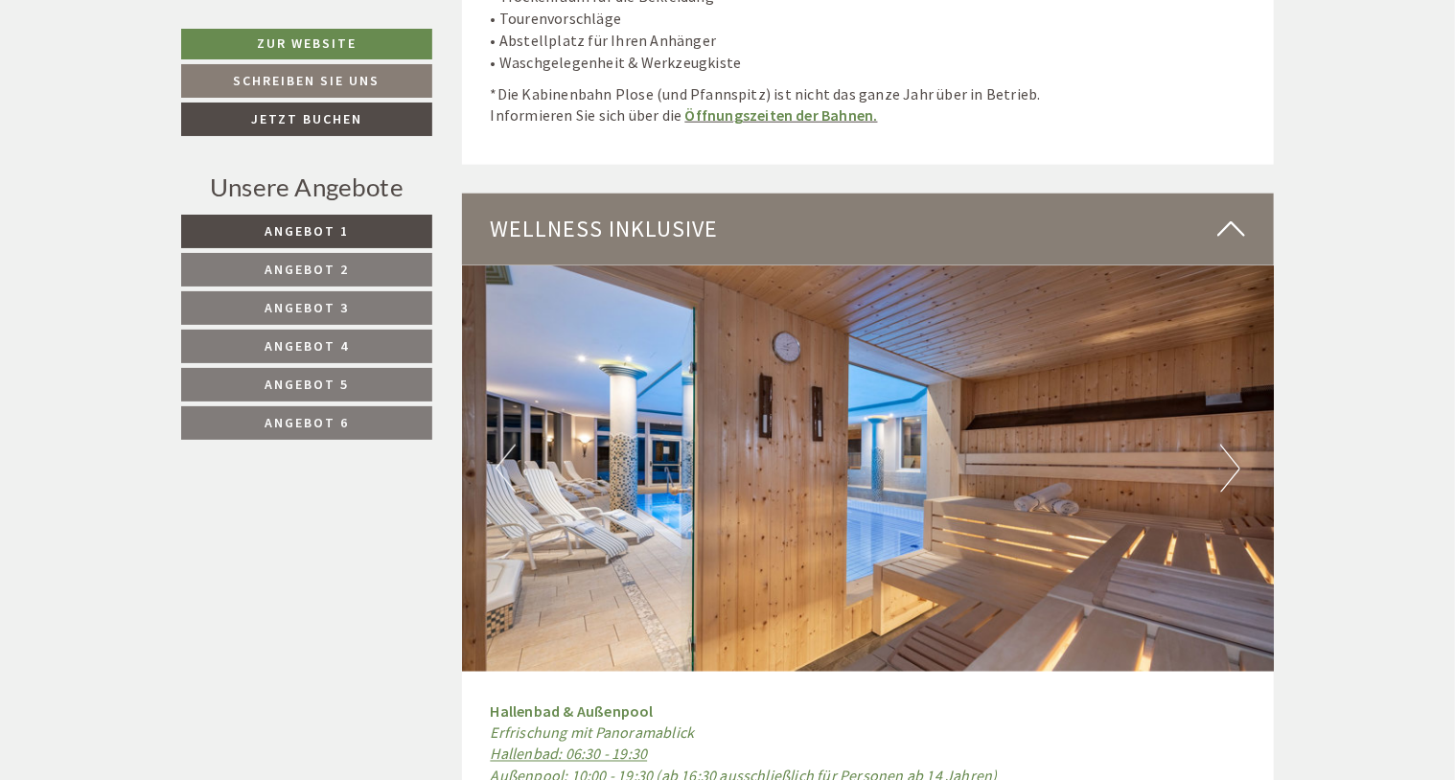
click at [1231, 445] on button "Next" at bounding box center [1230, 469] width 20 height 48
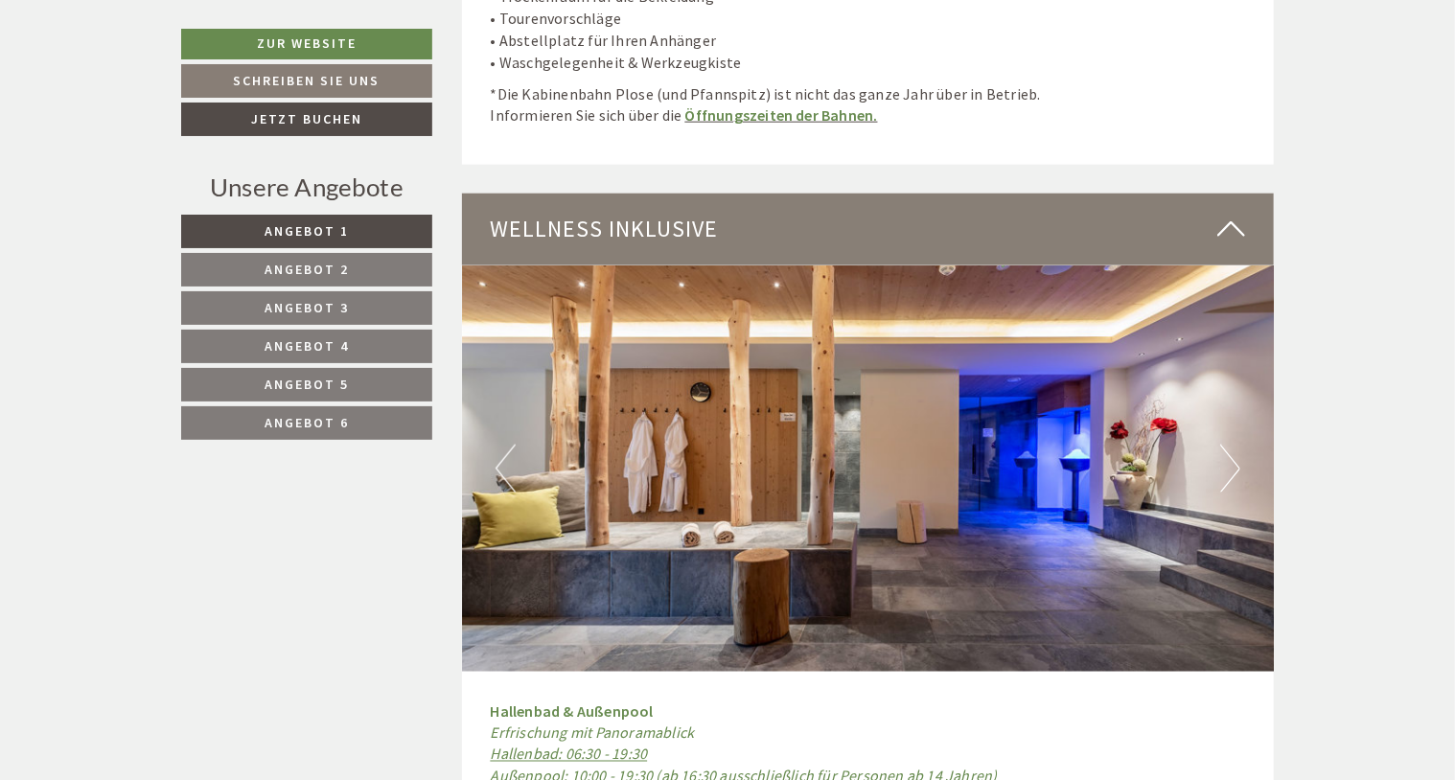
click at [1231, 445] on button "Next" at bounding box center [1230, 469] width 20 height 48
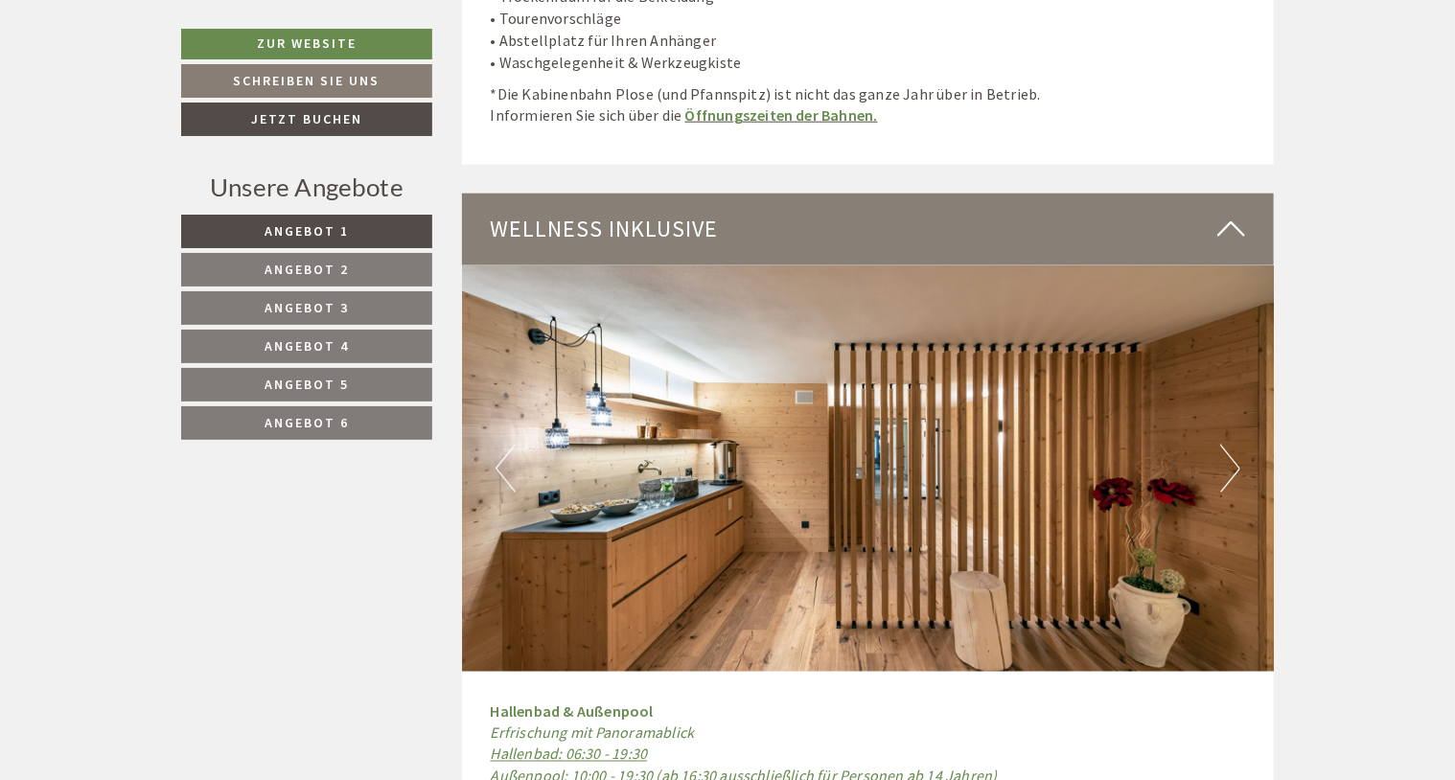
click at [1231, 445] on button "Next" at bounding box center [1230, 469] width 20 height 48
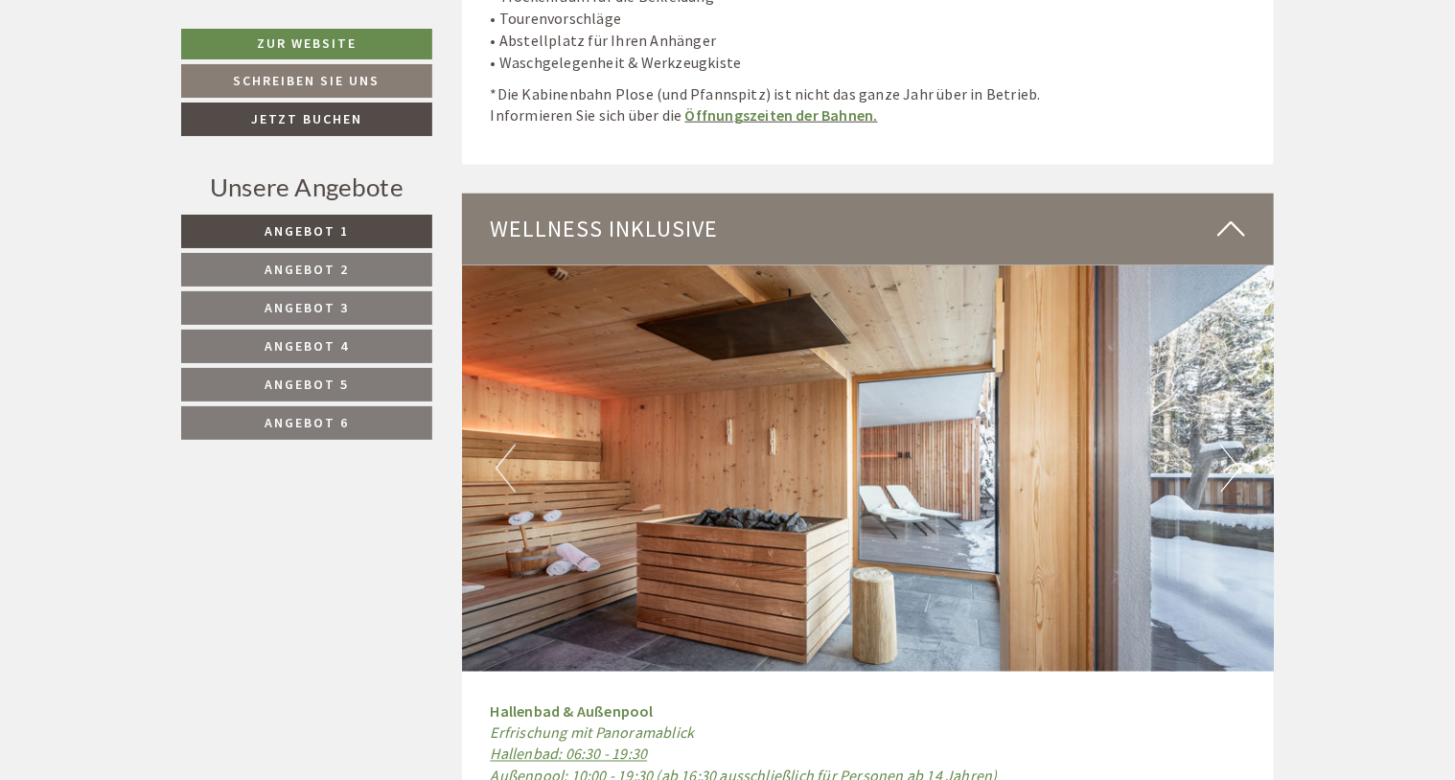
click at [1231, 445] on button "Next" at bounding box center [1230, 469] width 20 height 48
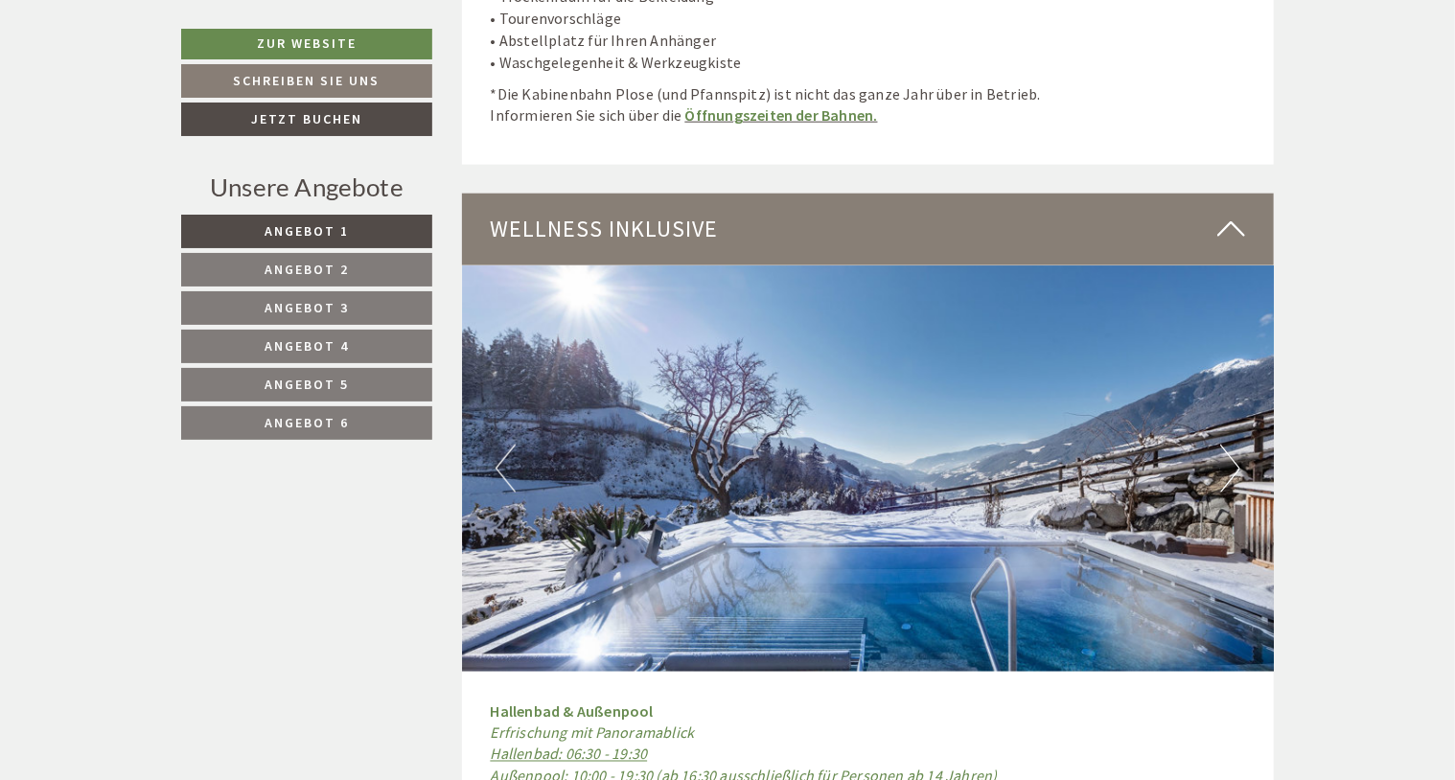
click at [1231, 445] on button "Next" at bounding box center [1230, 469] width 20 height 48
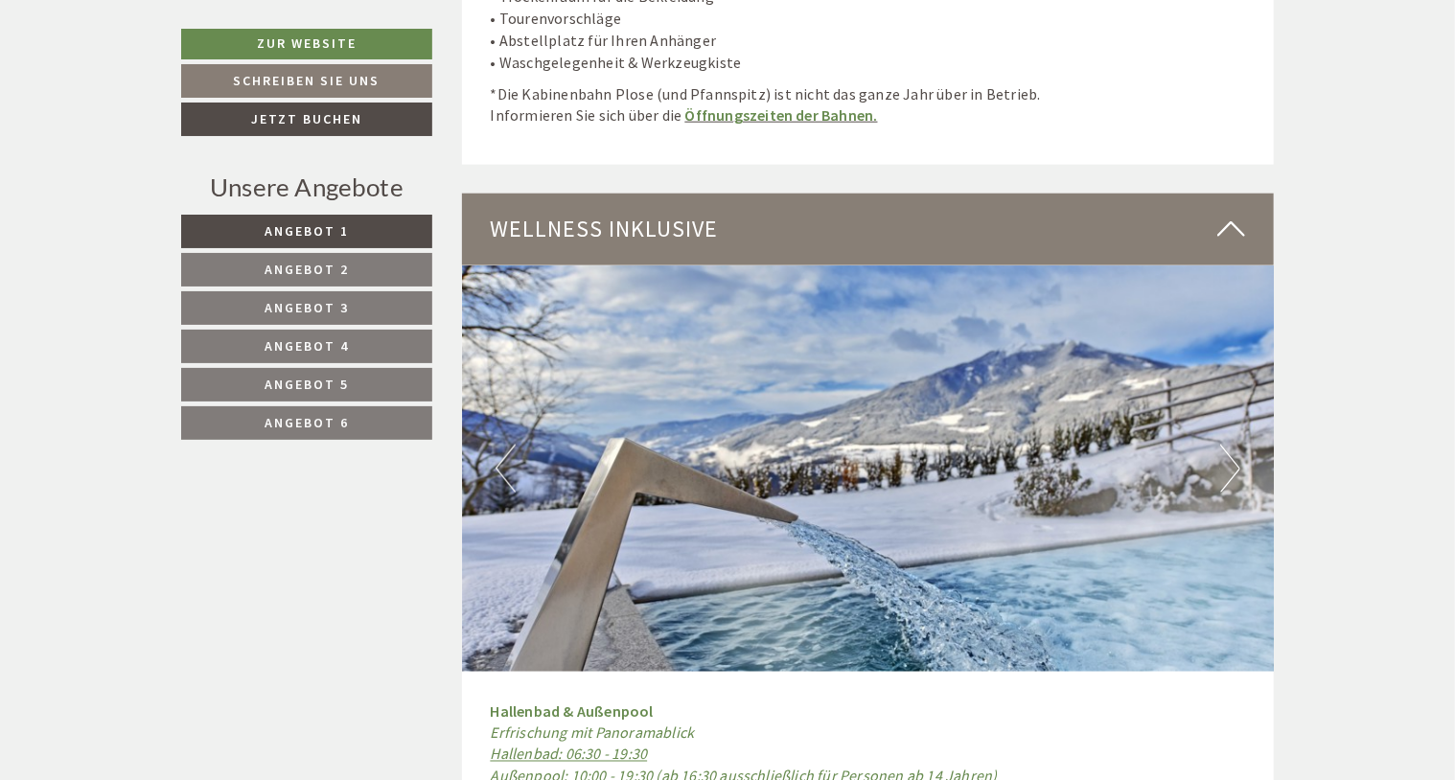
click at [1231, 445] on button "Next" at bounding box center [1230, 469] width 20 height 48
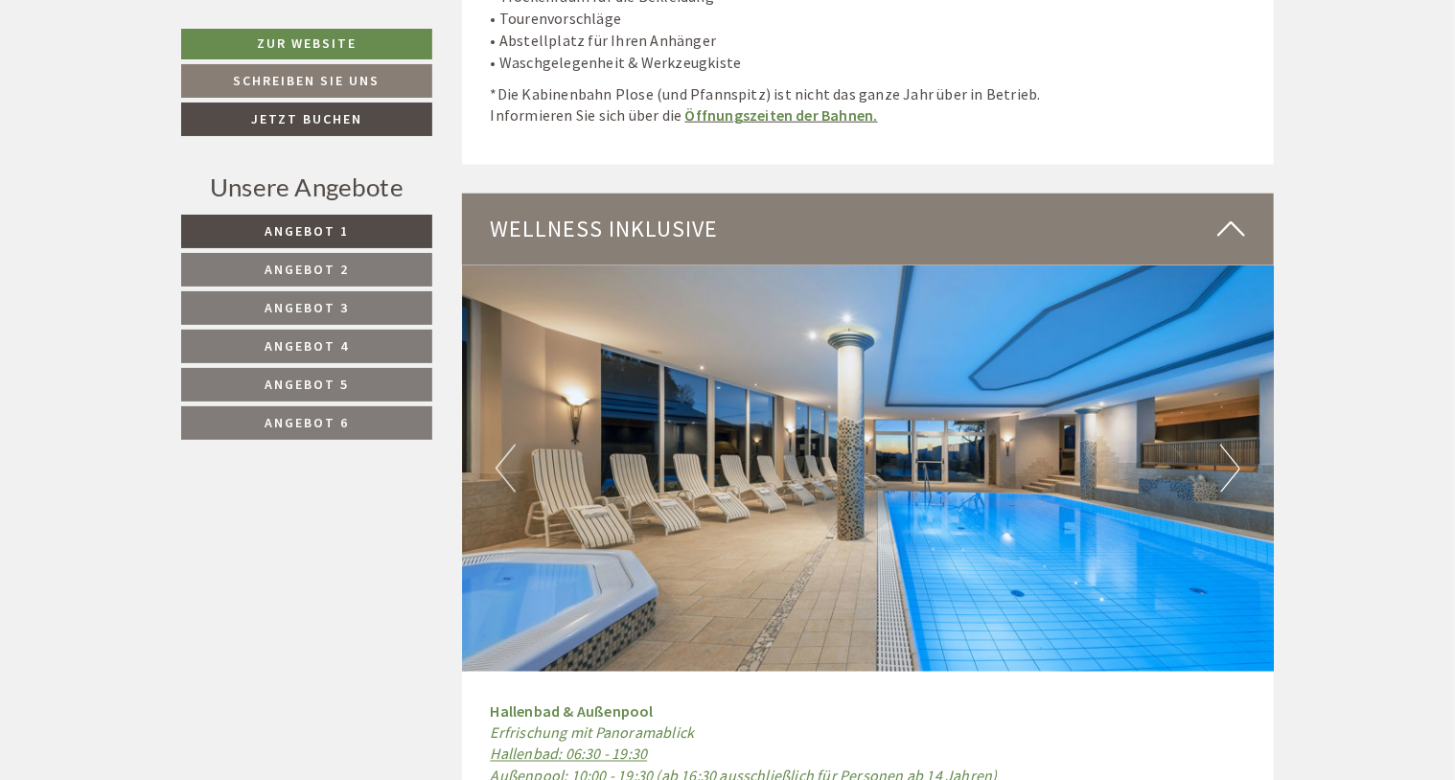
click at [1231, 213] on icon at bounding box center [1231, 229] width 28 height 33
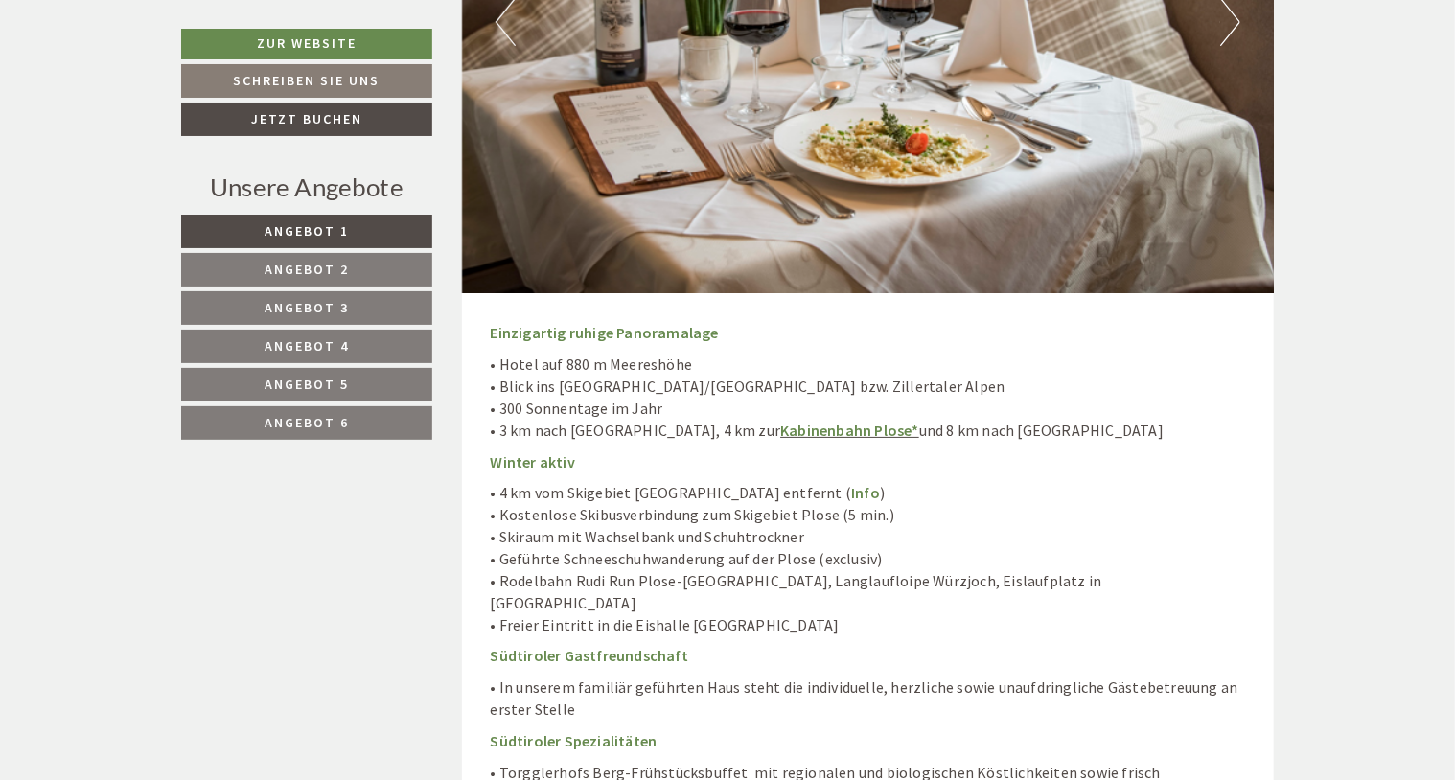
scroll to position [6996, 0]
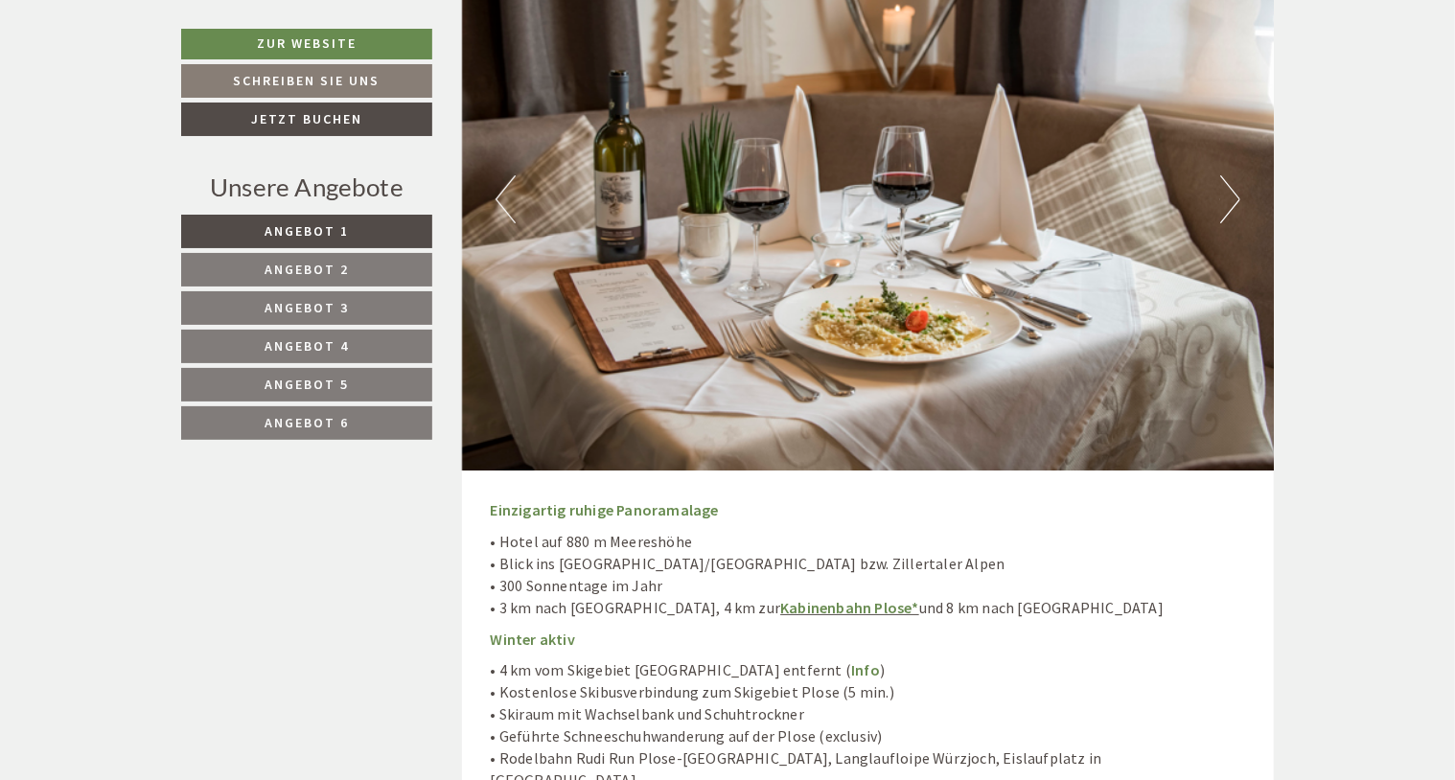
click at [1227, 194] on button "Next" at bounding box center [1230, 199] width 20 height 48
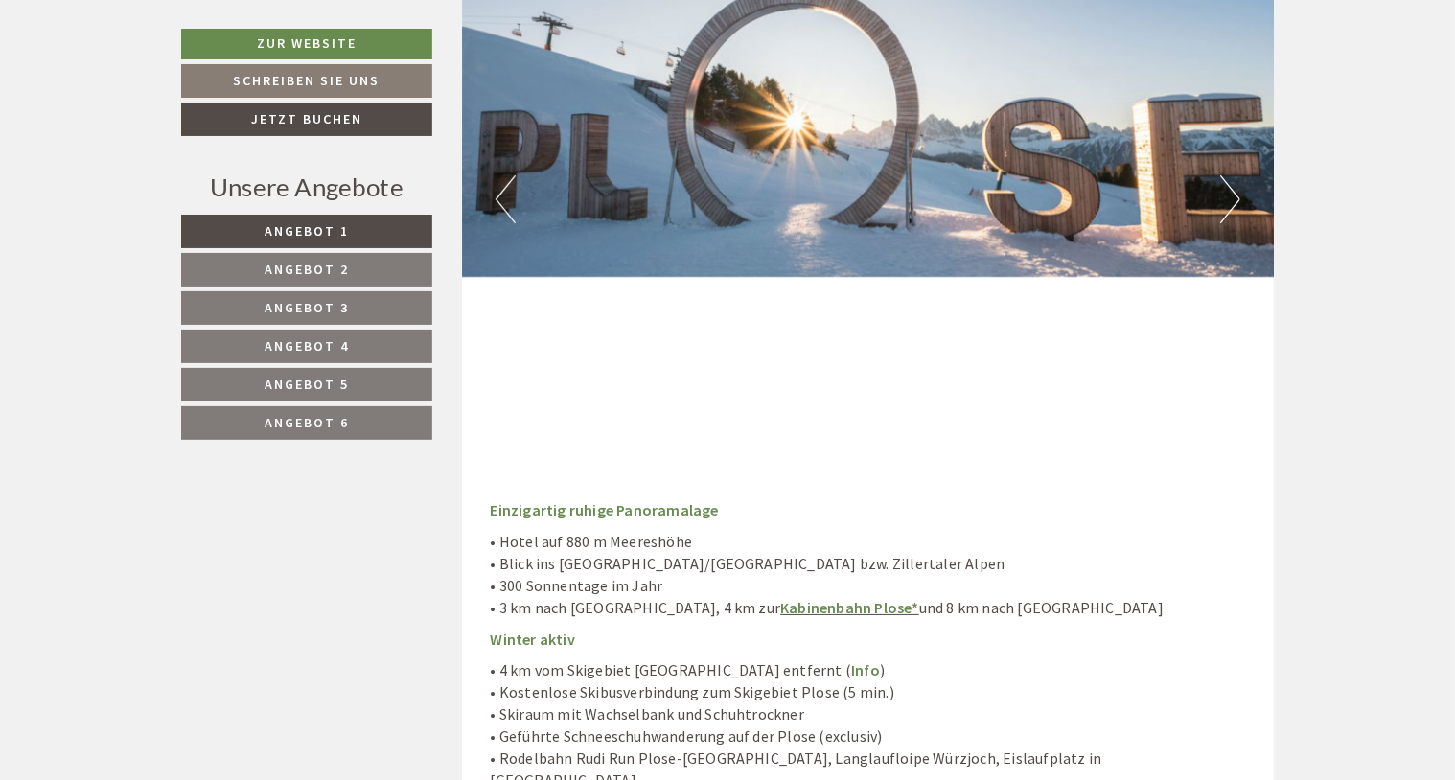
click at [1227, 194] on button "Next" at bounding box center [1230, 199] width 20 height 48
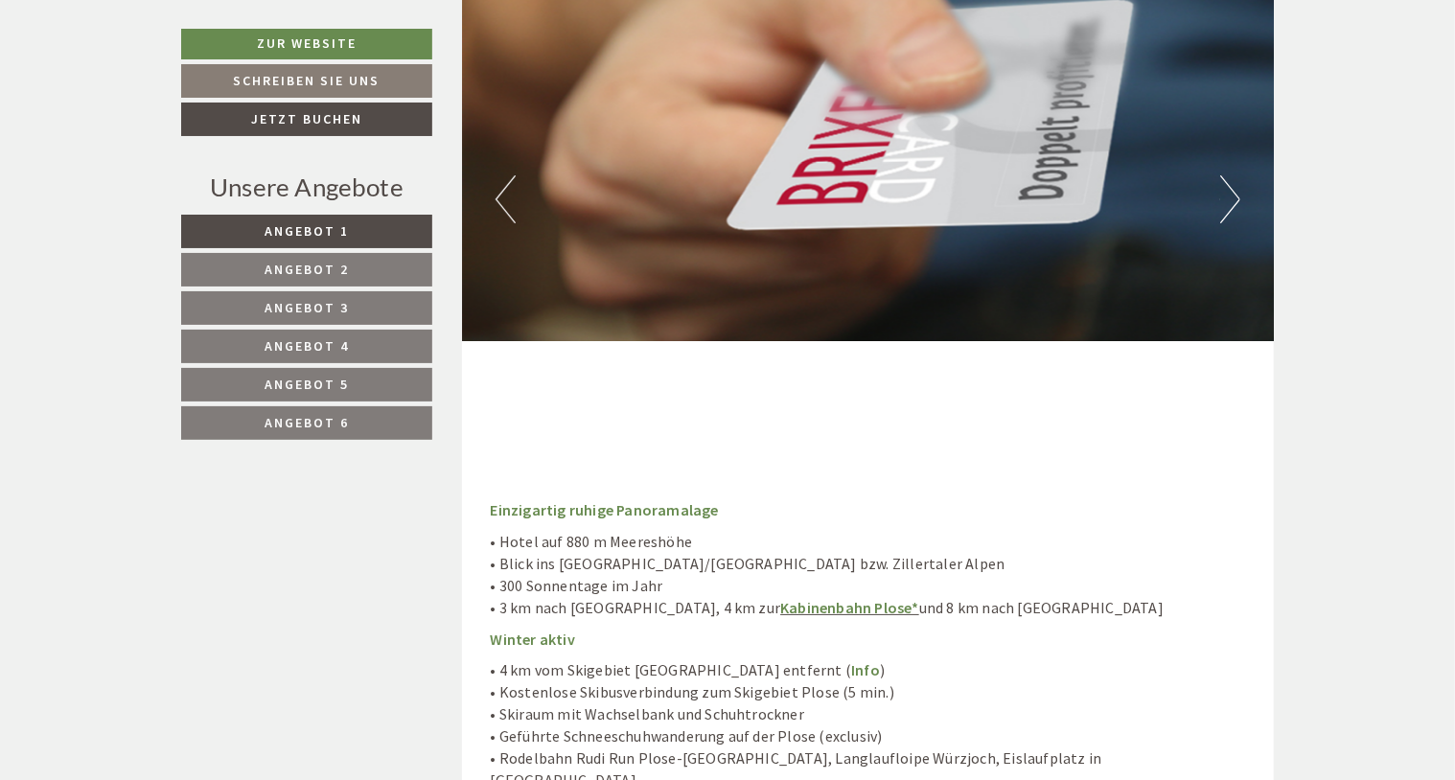
click at [1227, 194] on button "Next" at bounding box center [1230, 199] width 20 height 48
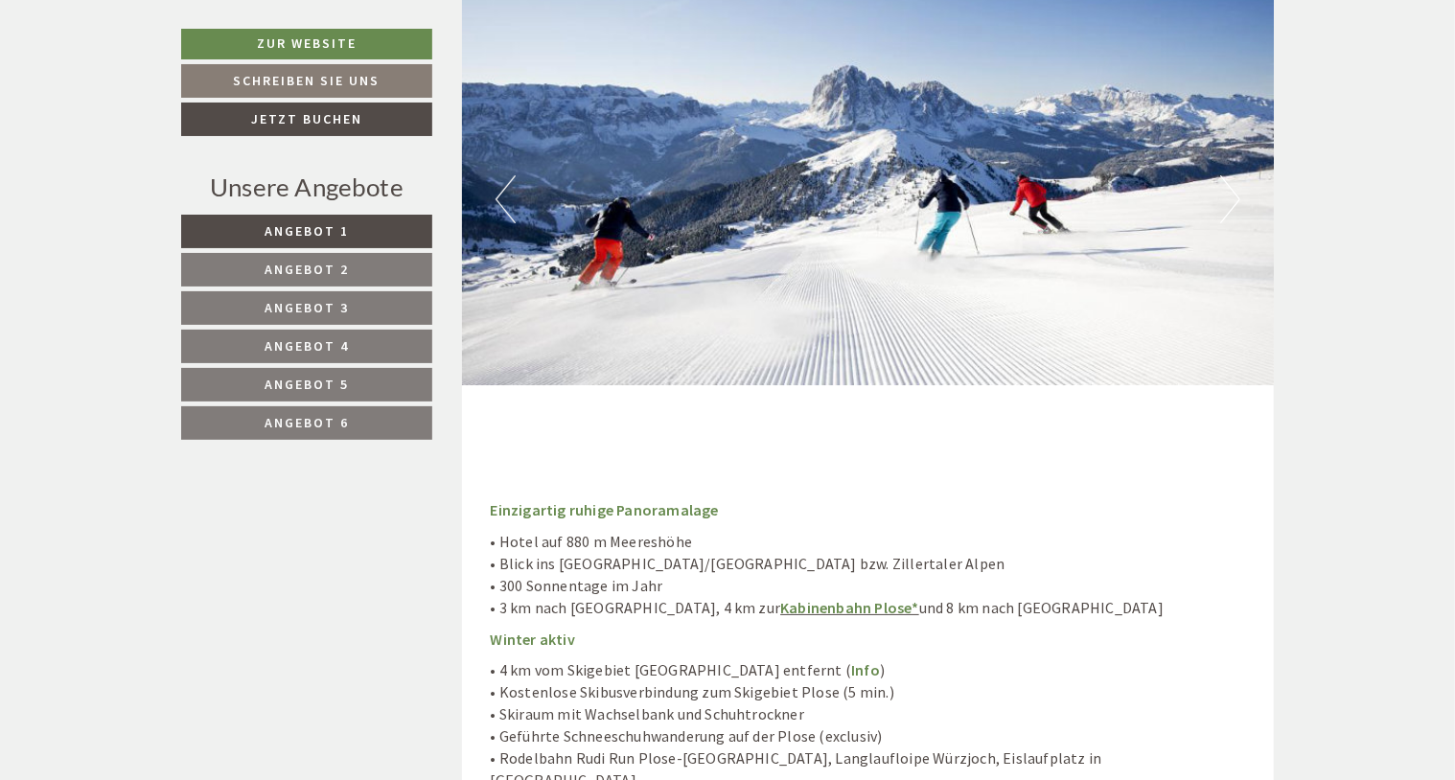
click at [1227, 194] on button "Next" at bounding box center [1230, 199] width 20 height 48
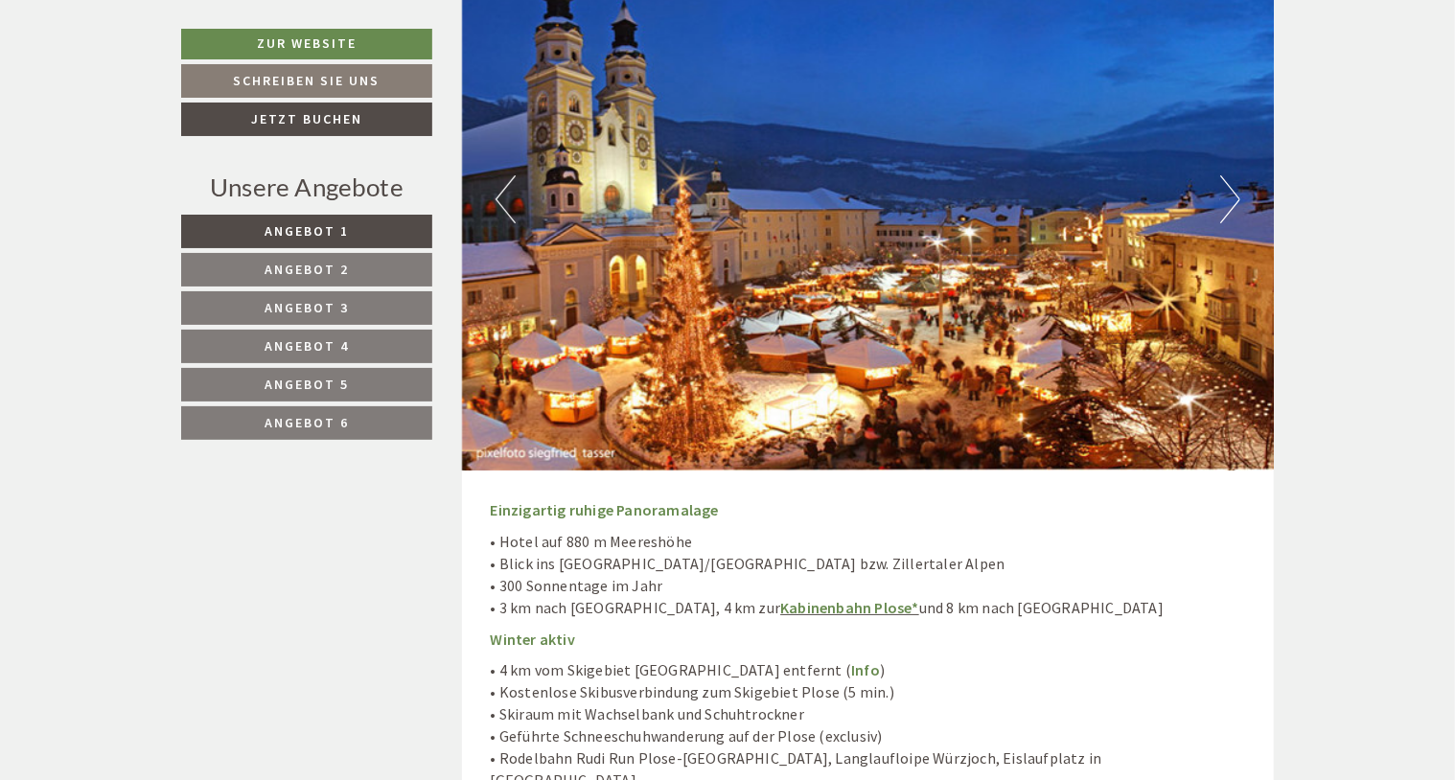
click at [1227, 194] on button "Next" at bounding box center [1230, 199] width 20 height 48
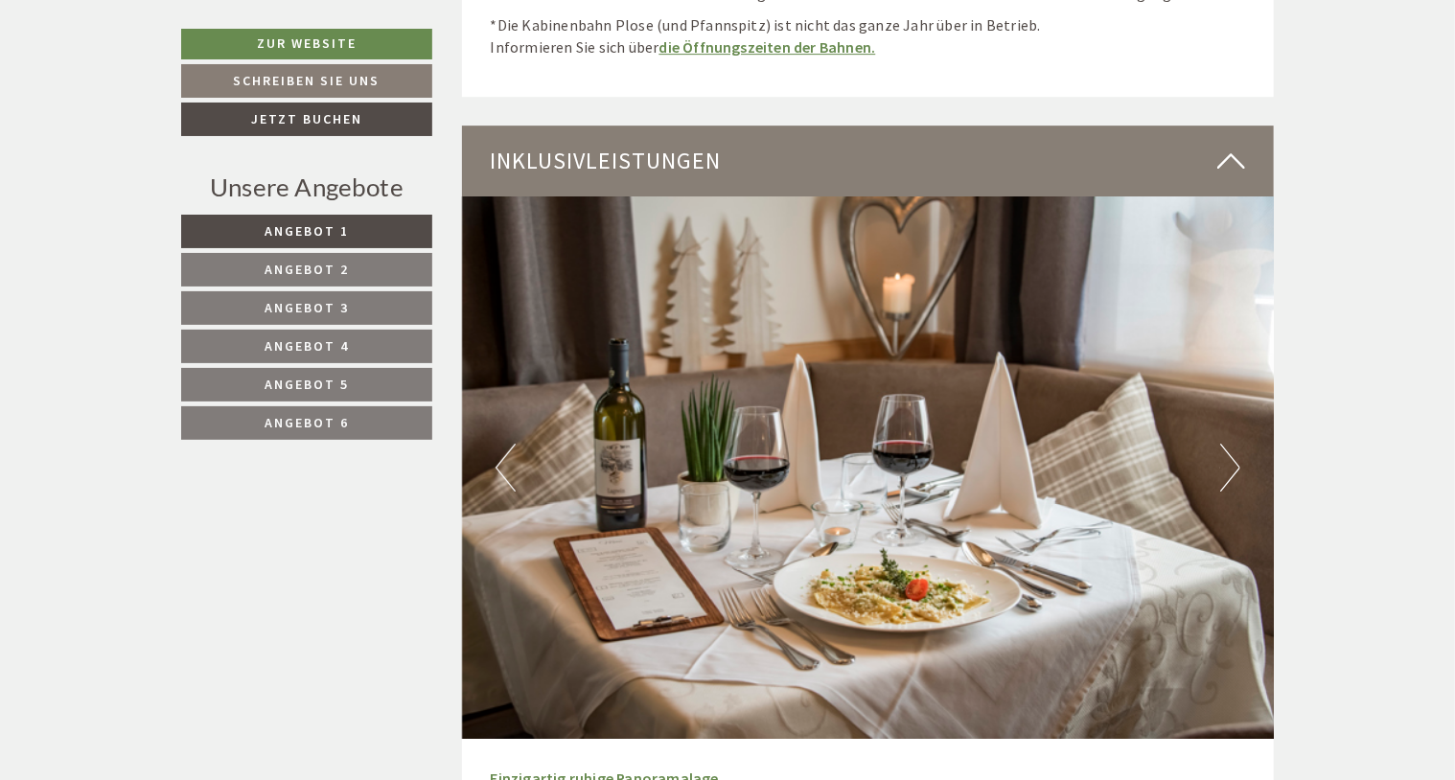
scroll to position [6613, 0]
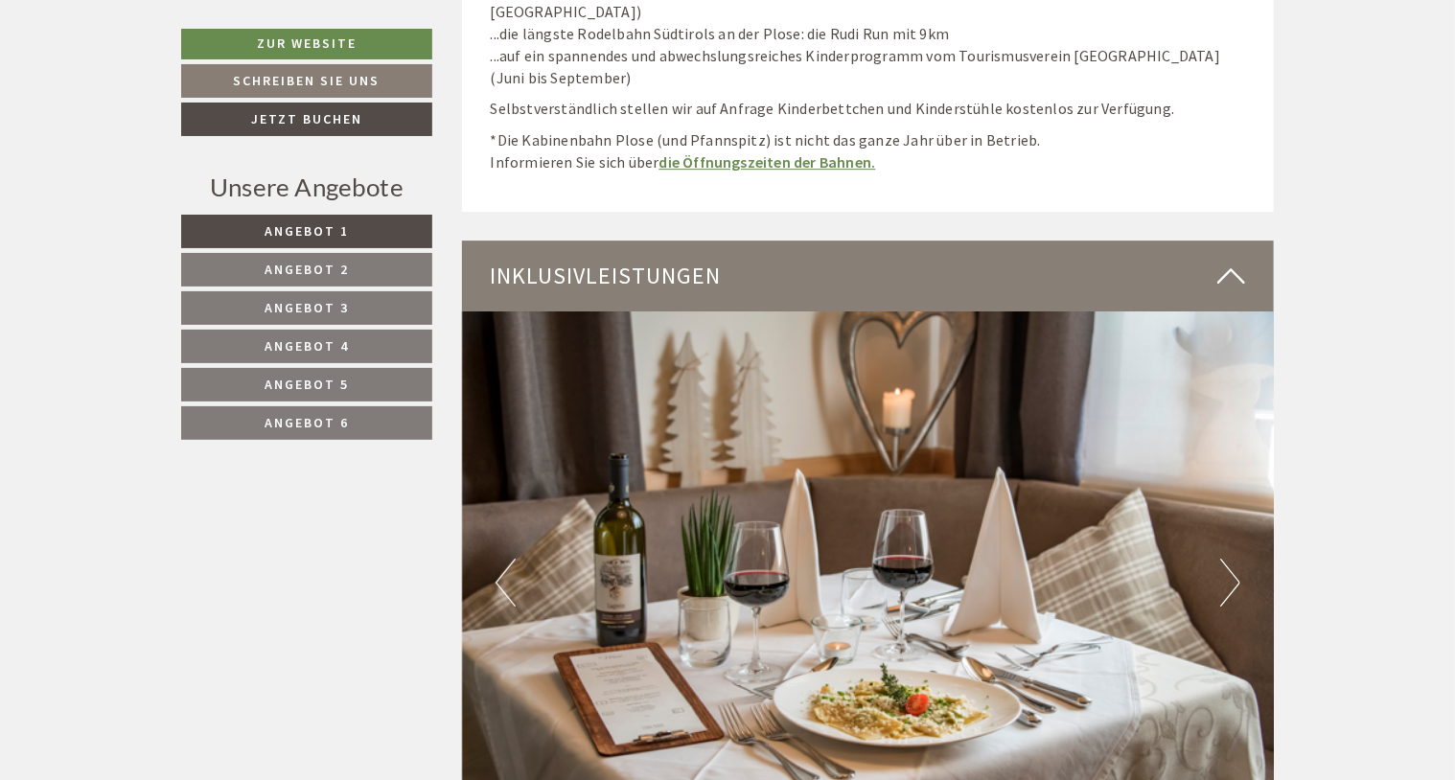
click at [1233, 266] on icon at bounding box center [1231, 276] width 28 height 33
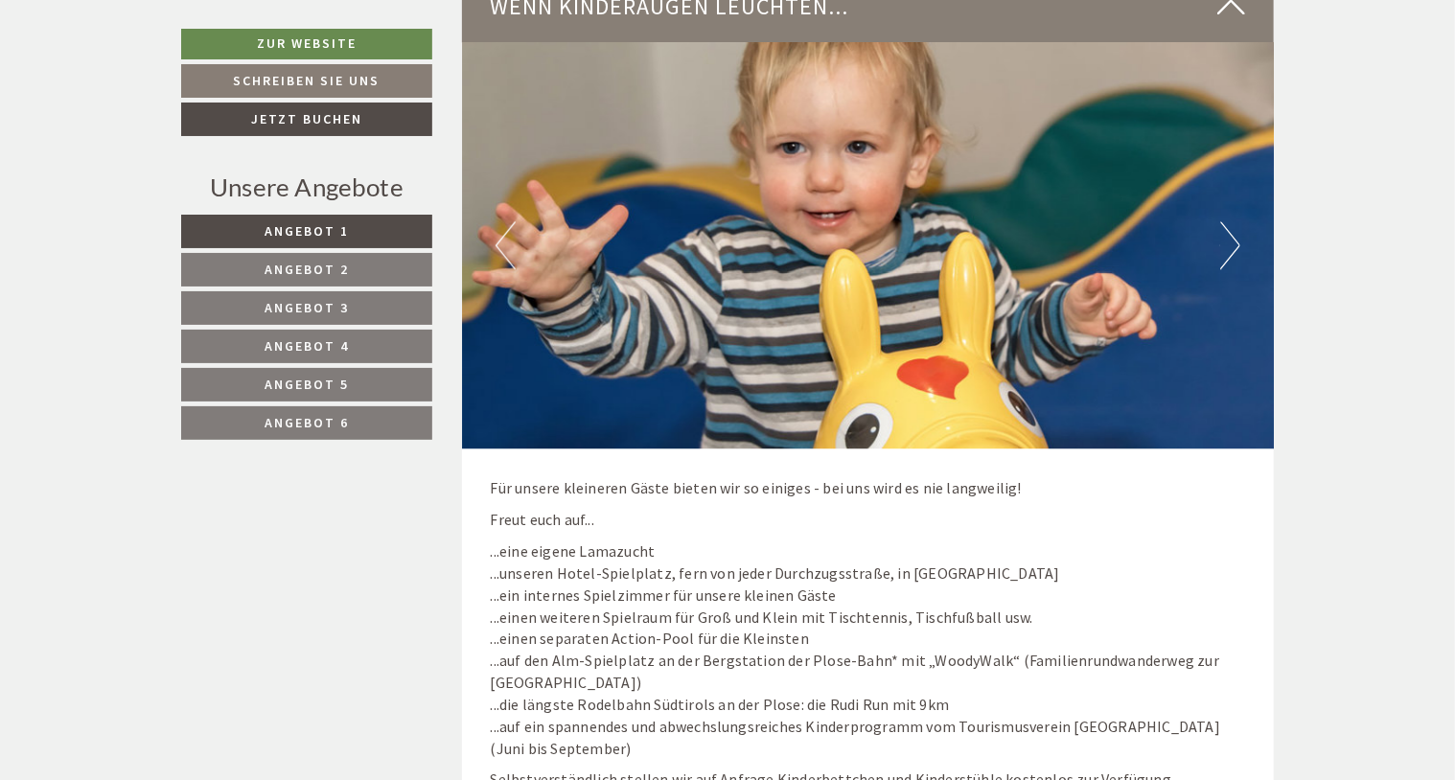
scroll to position [5559, 0]
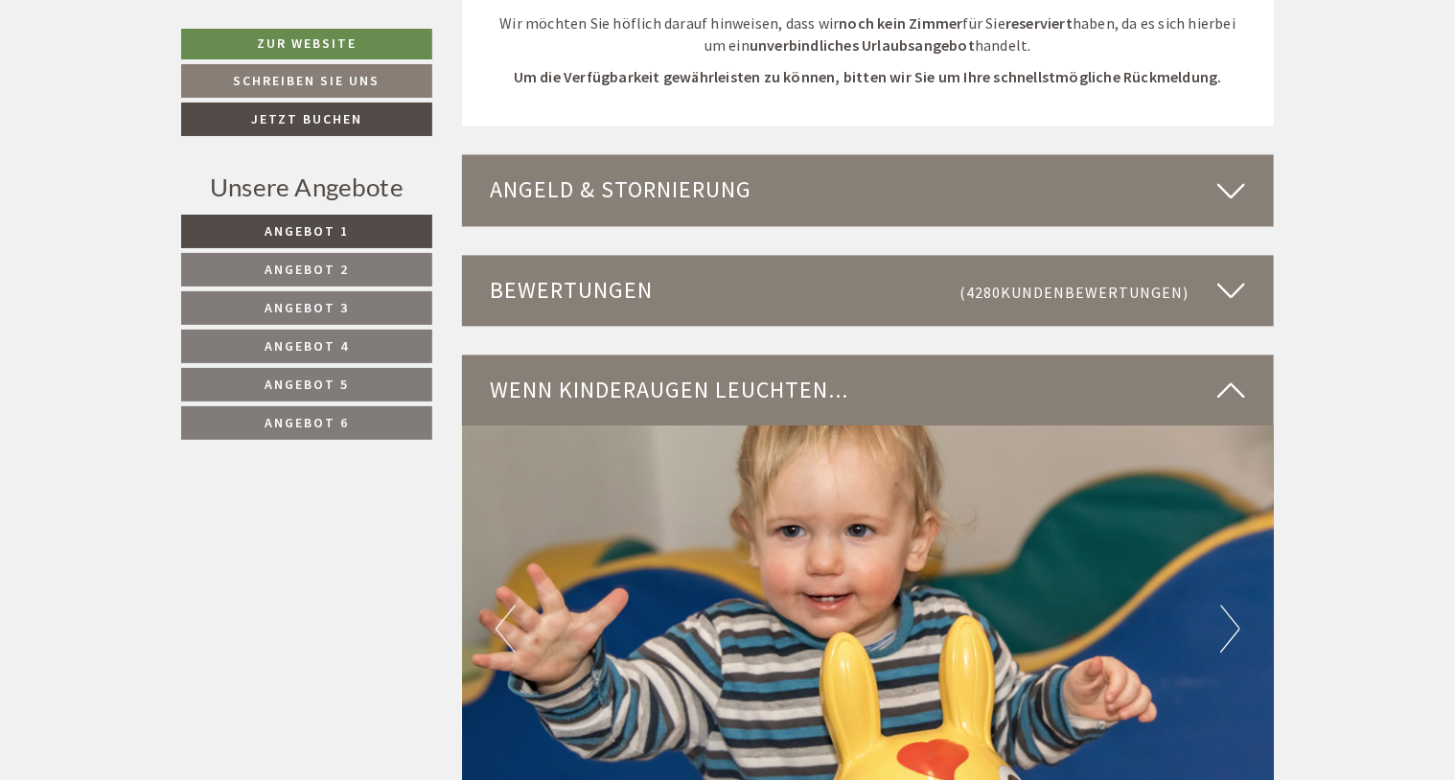
click at [1227, 383] on icon at bounding box center [1231, 390] width 28 height 33
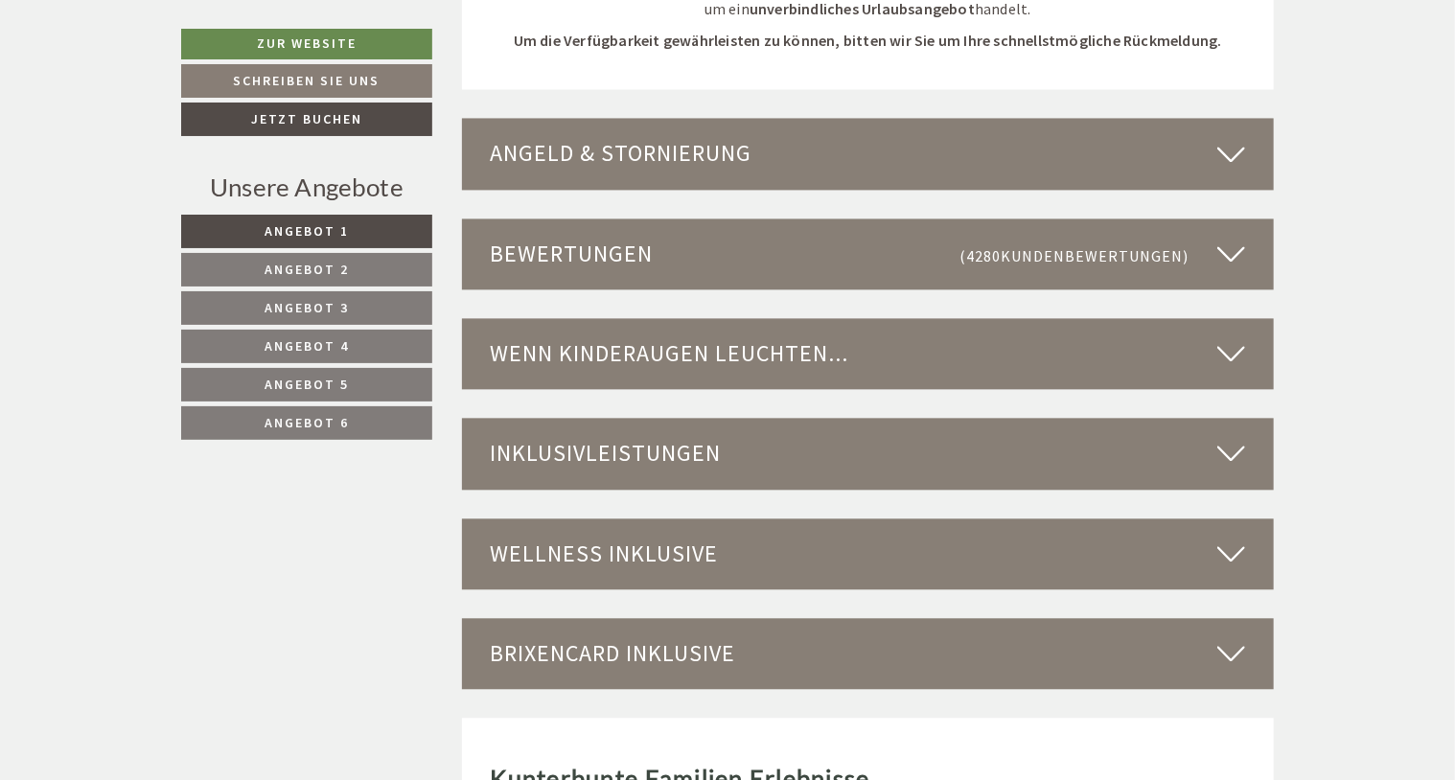
scroll to position [5655, 0]
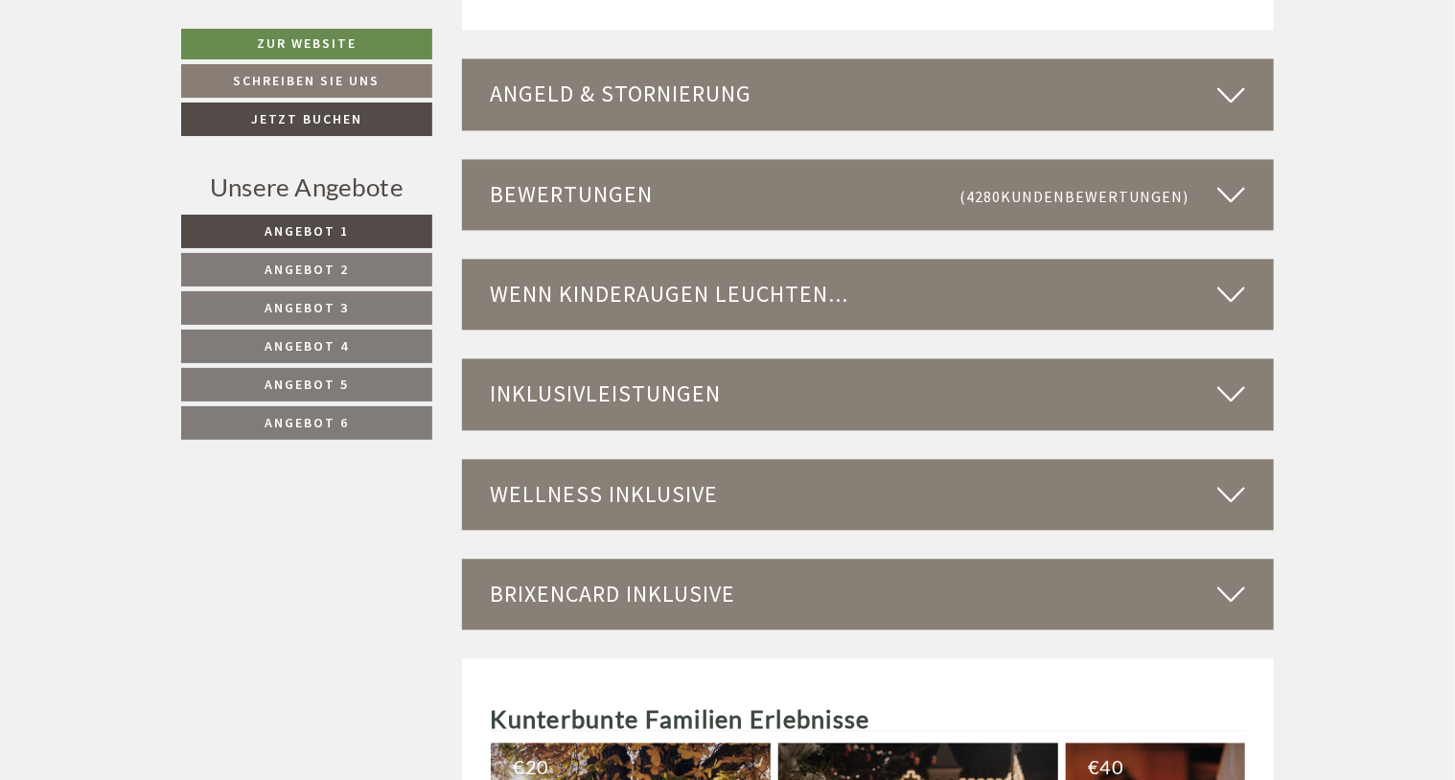
click at [1237, 494] on icon at bounding box center [1231, 494] width 28 height 33
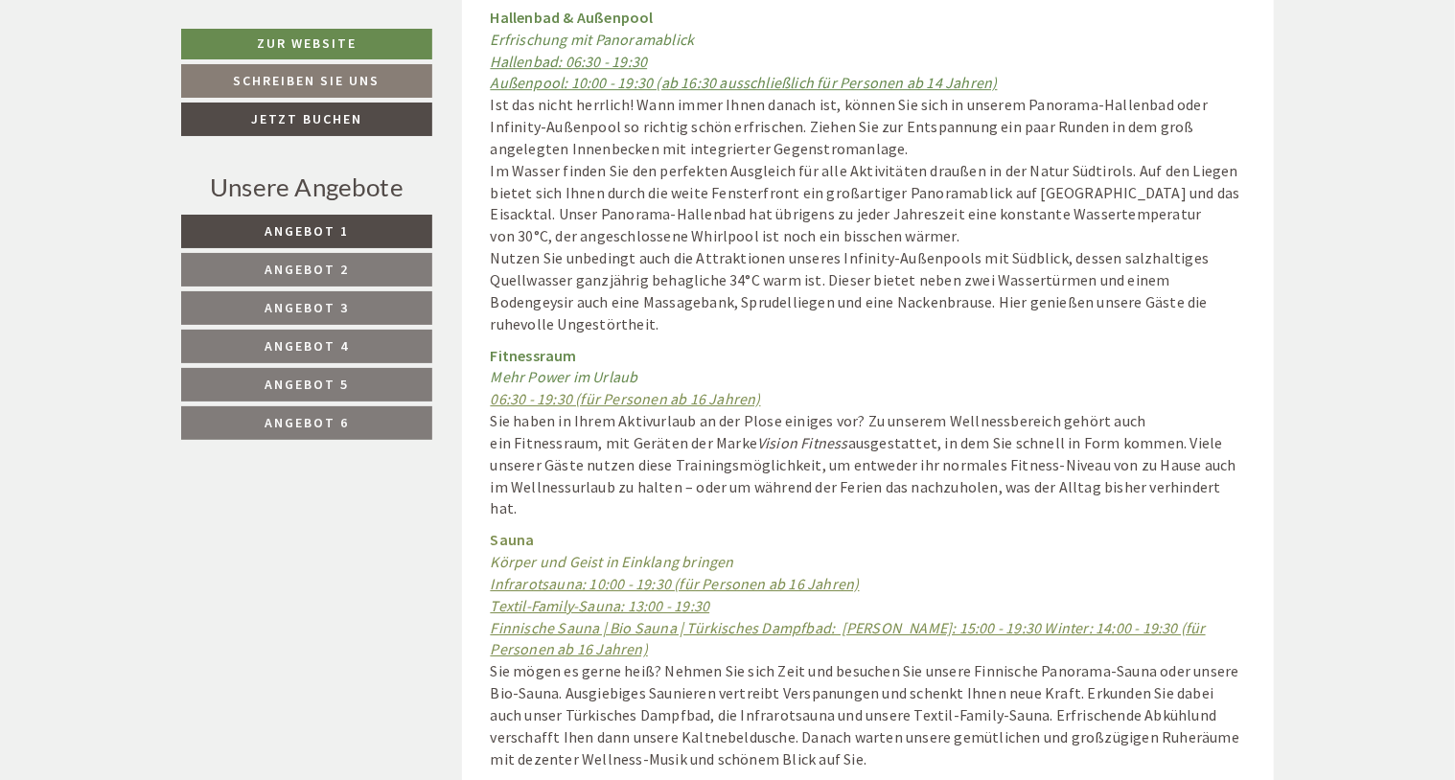
scroll to position [6038, 0]
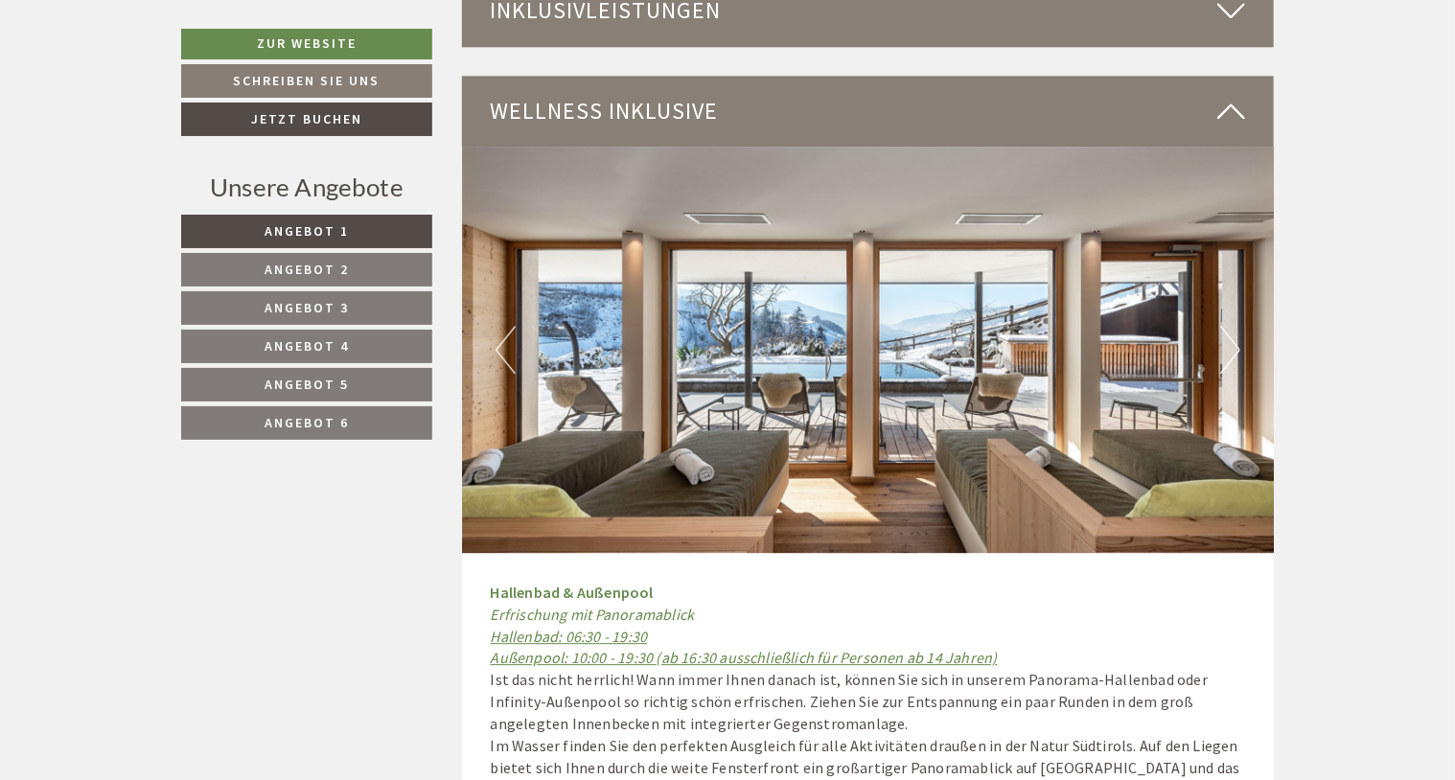
click at [1232, 98] on icon at bounding box center [1231, 111] width 28 height 33
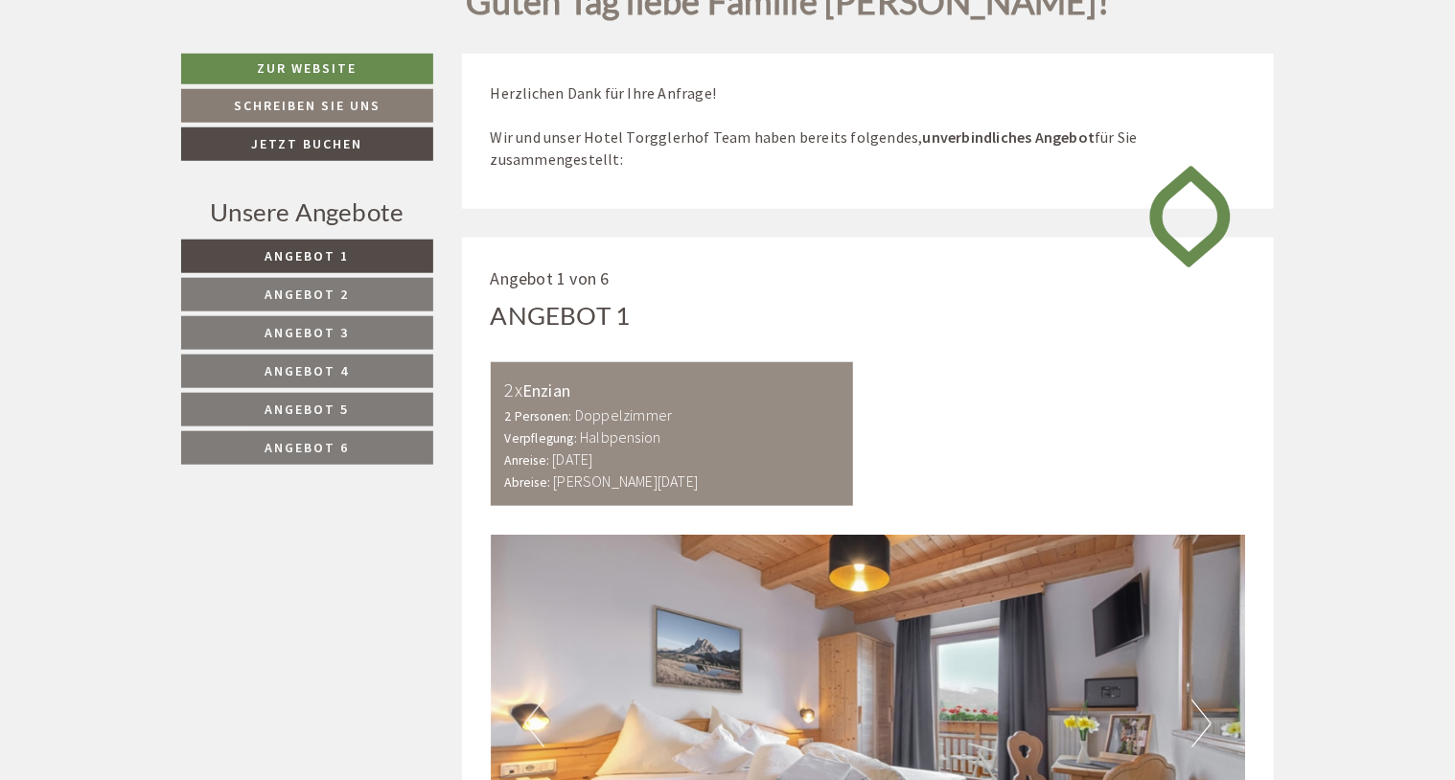
scroll to position [671, 0]
